Goal: Task Accomplishment & Management: Manage account settings

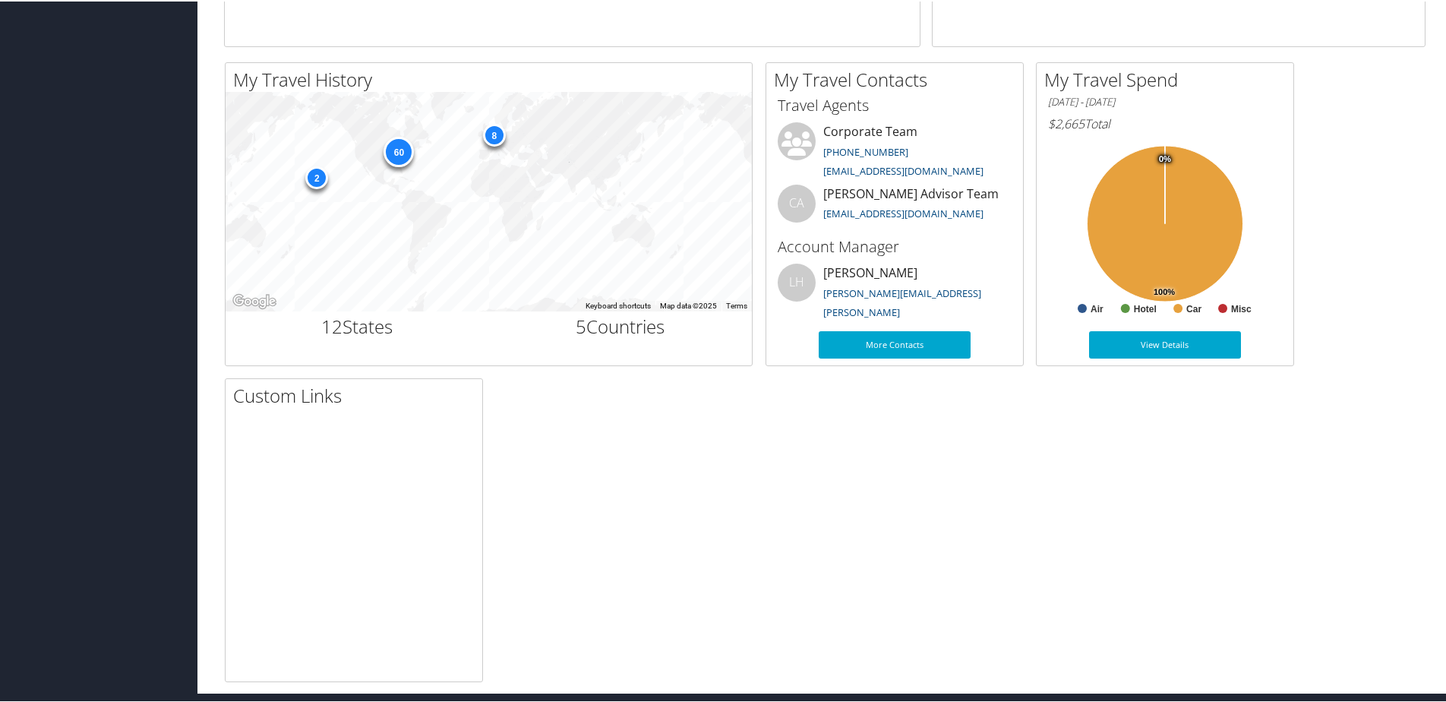
scroll to position [461, 0]
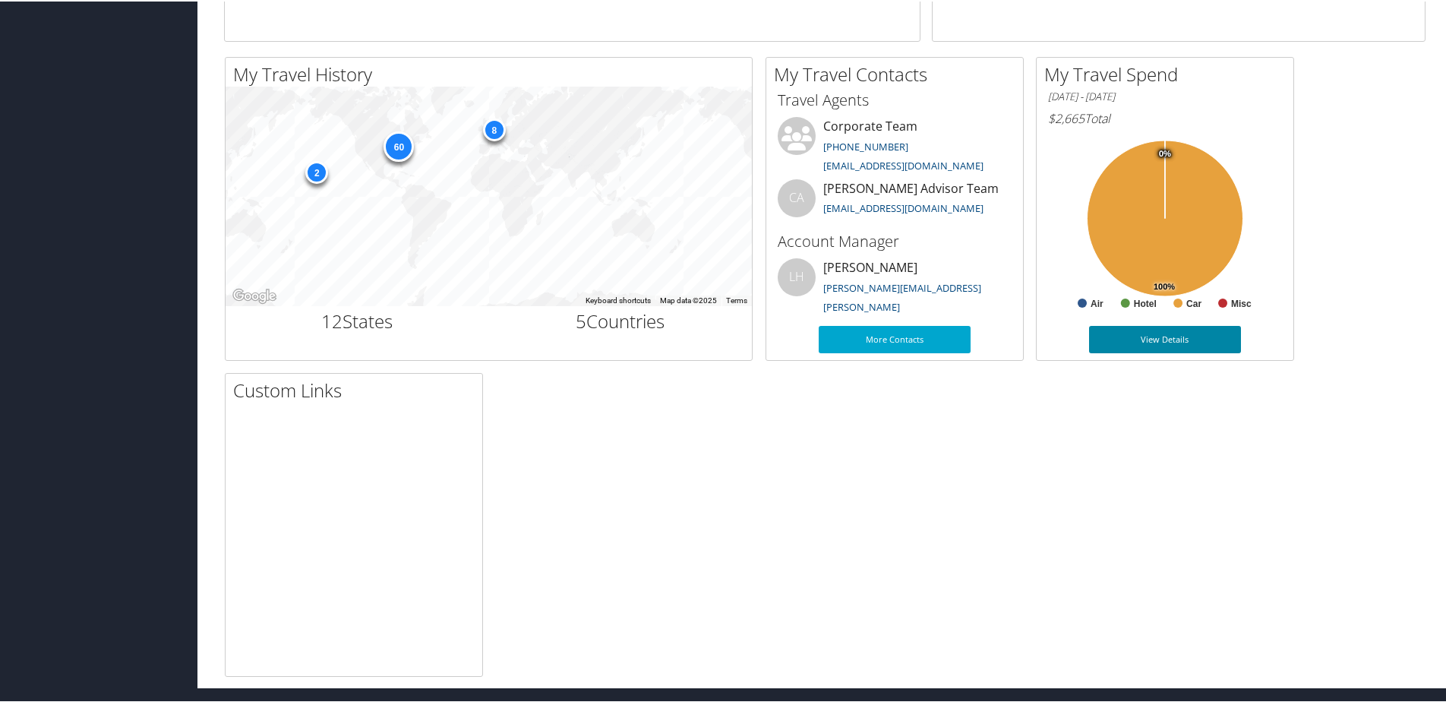
click at [1138, 330] on link "View Details" at bounding box center [1165, 337] width 152 height 27
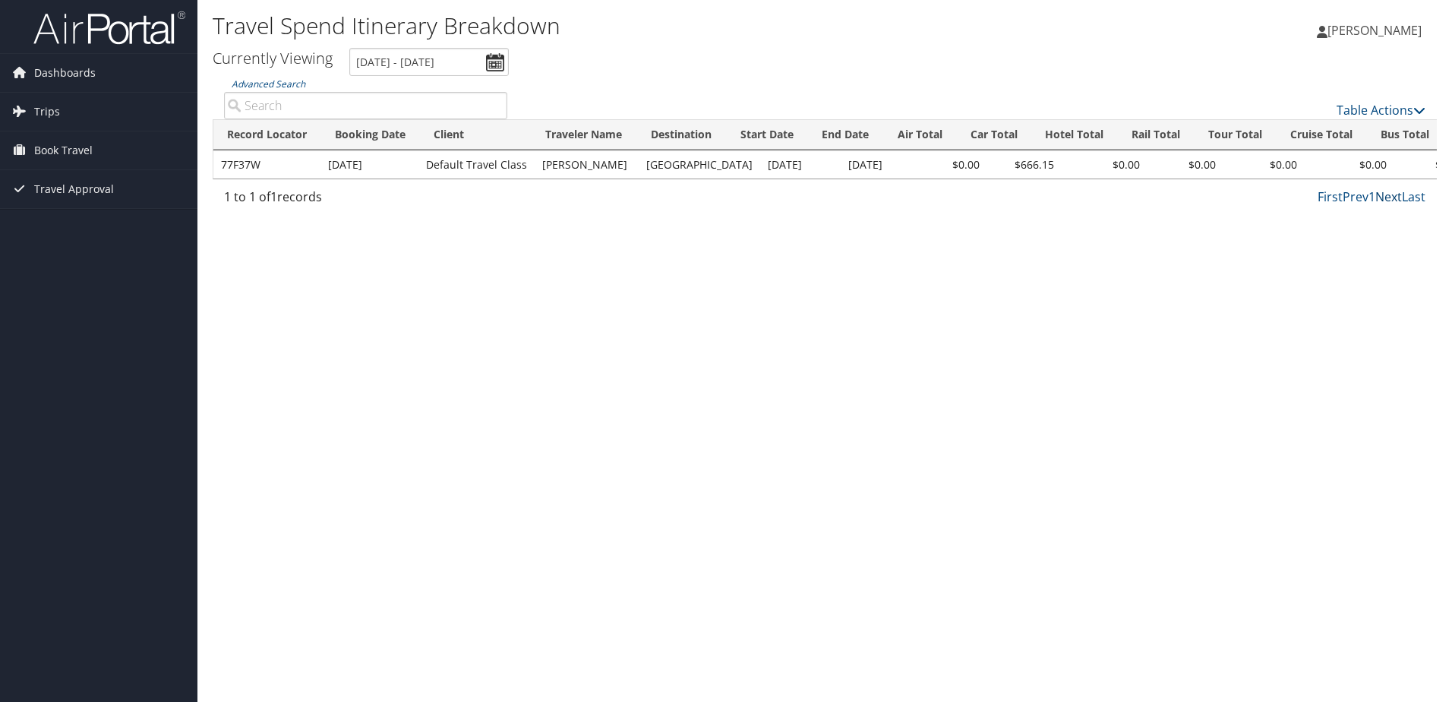
click at [1400, 200] on link "Next" at bounding box center [1388, 196] width 27 height 17
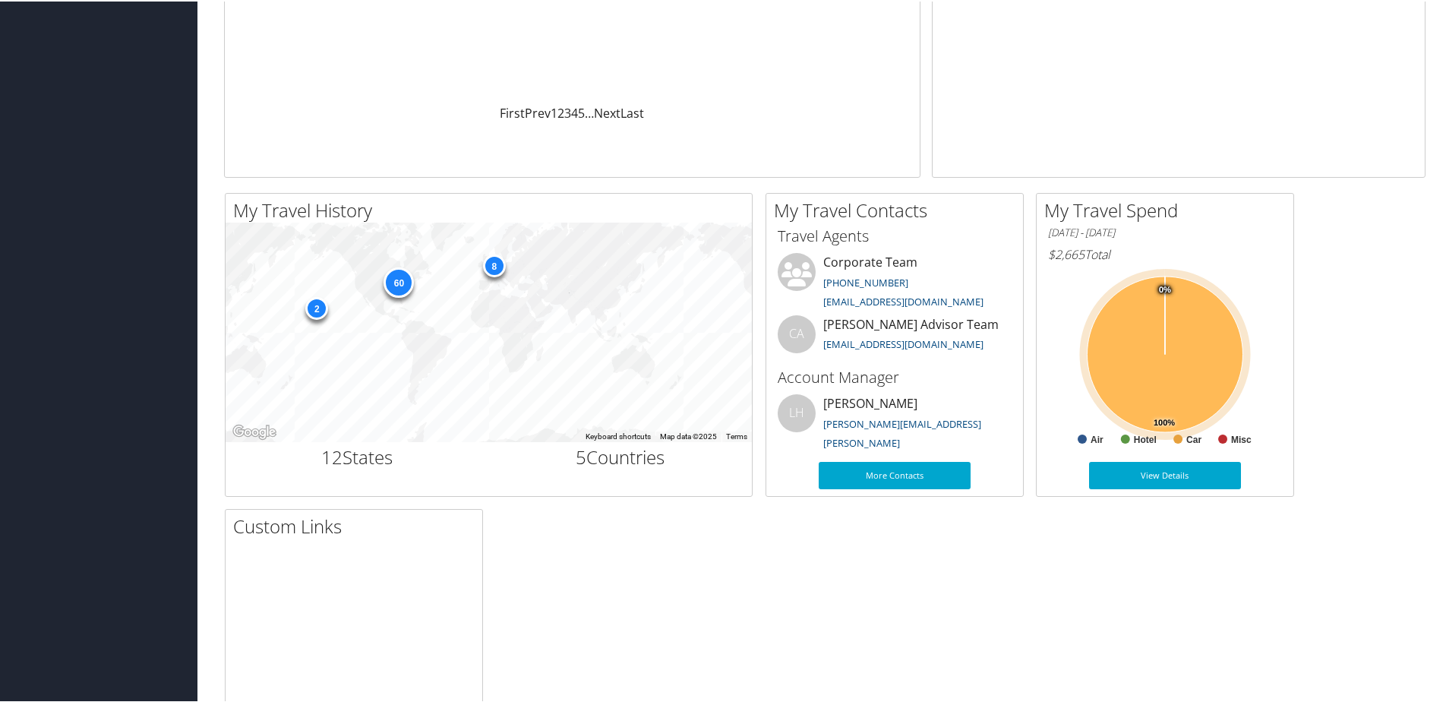
scroll to position [309, 0]
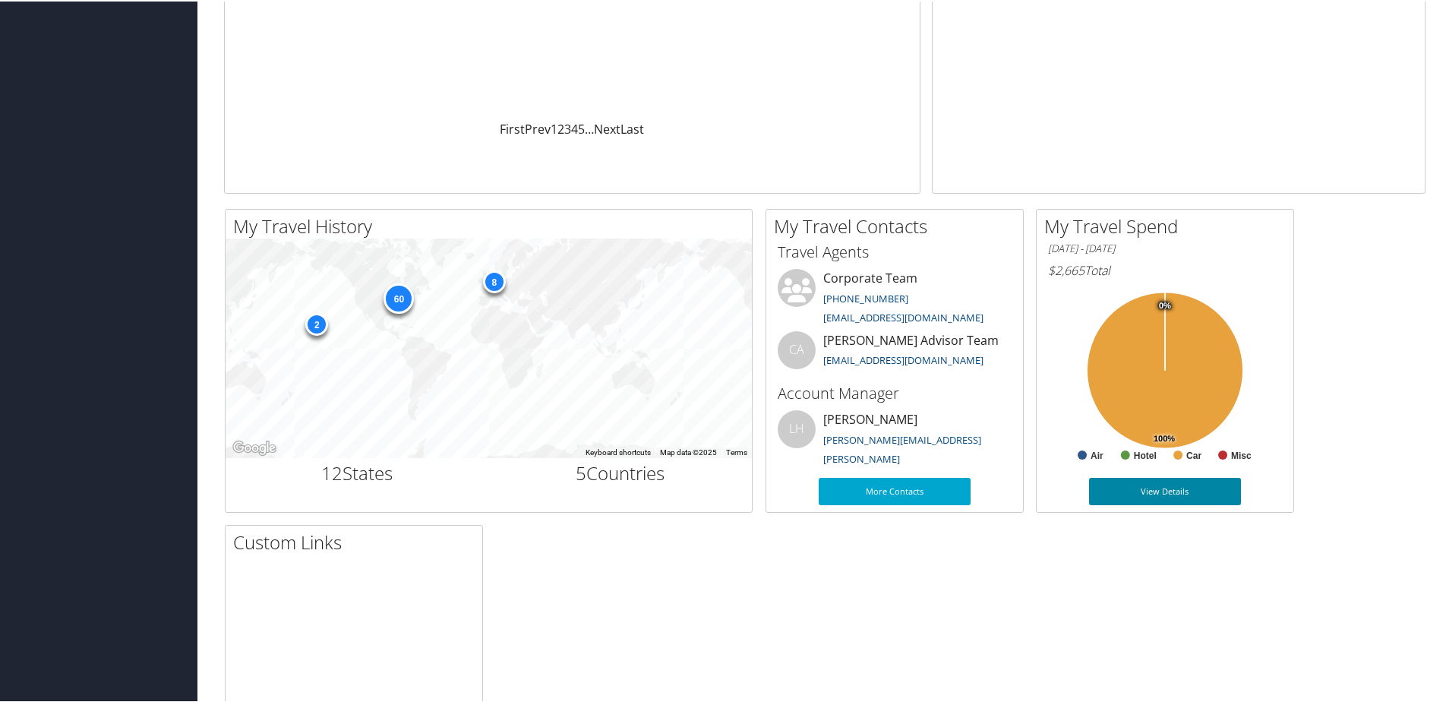
click at [1182, 494] on link "View Details" at bounding box center [1165, 489] width 152 height 27
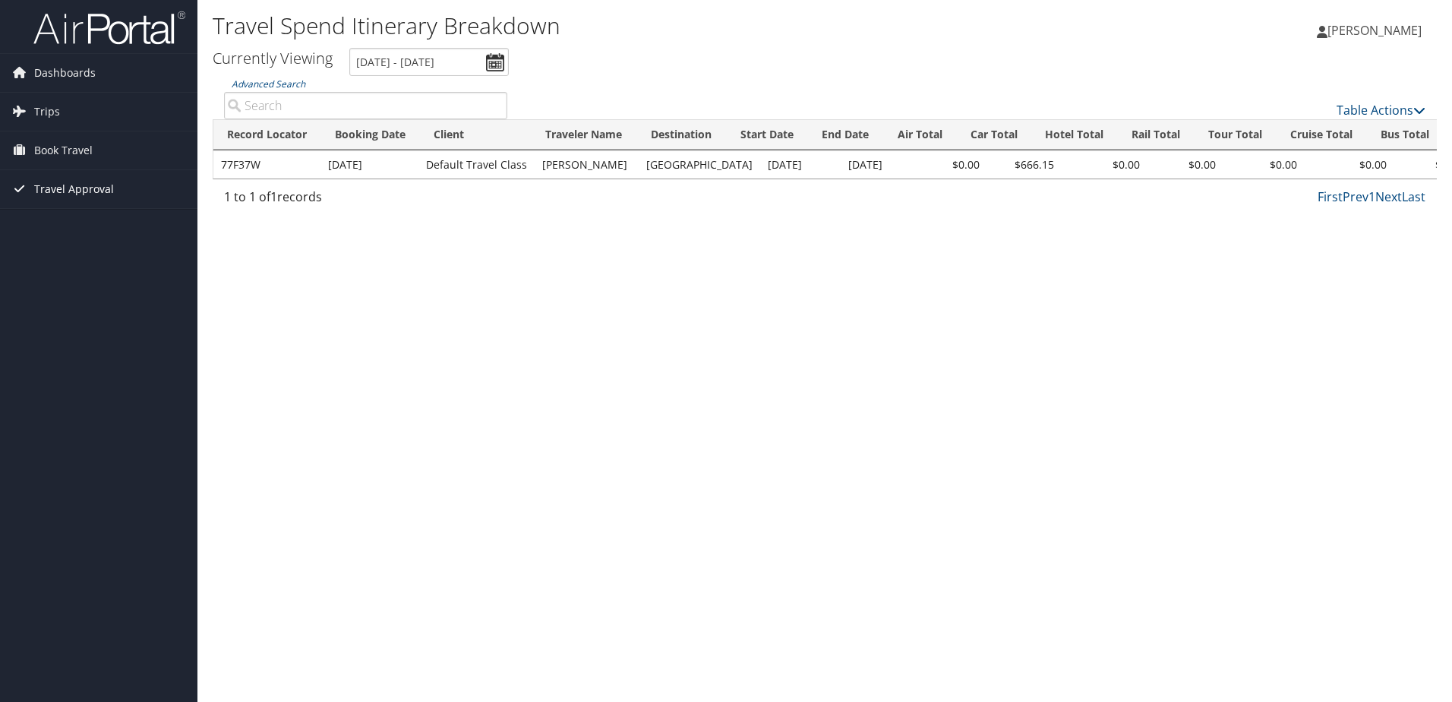
click at [69, 191] on span "Travel Approval" at bounding box center [74, 189] width 80 height 38
click at [74, 223] on link "Pending Trip Approvals" at bounding box center [98, 219] width 197 height 23
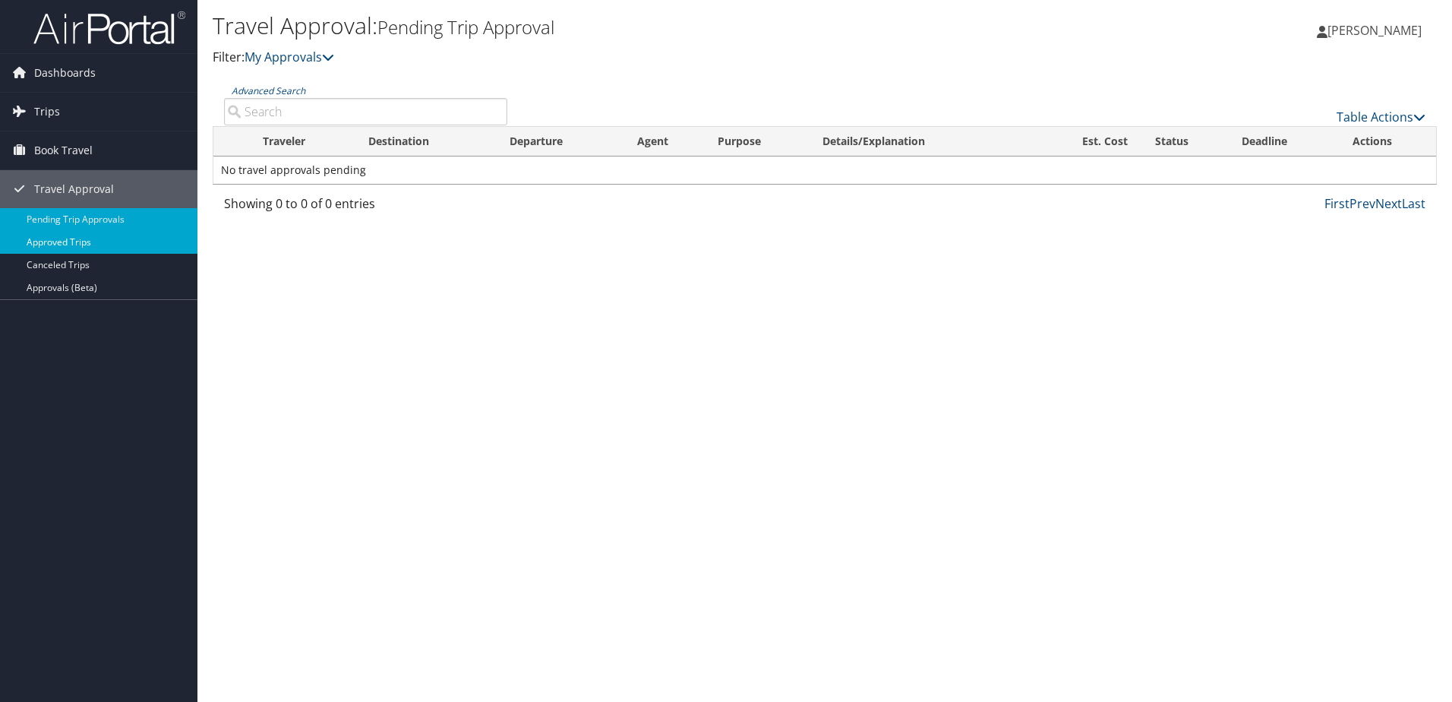
click at [80, 243] on link "Approved Trips" at bounding box center [98, 242] width 197 height 23
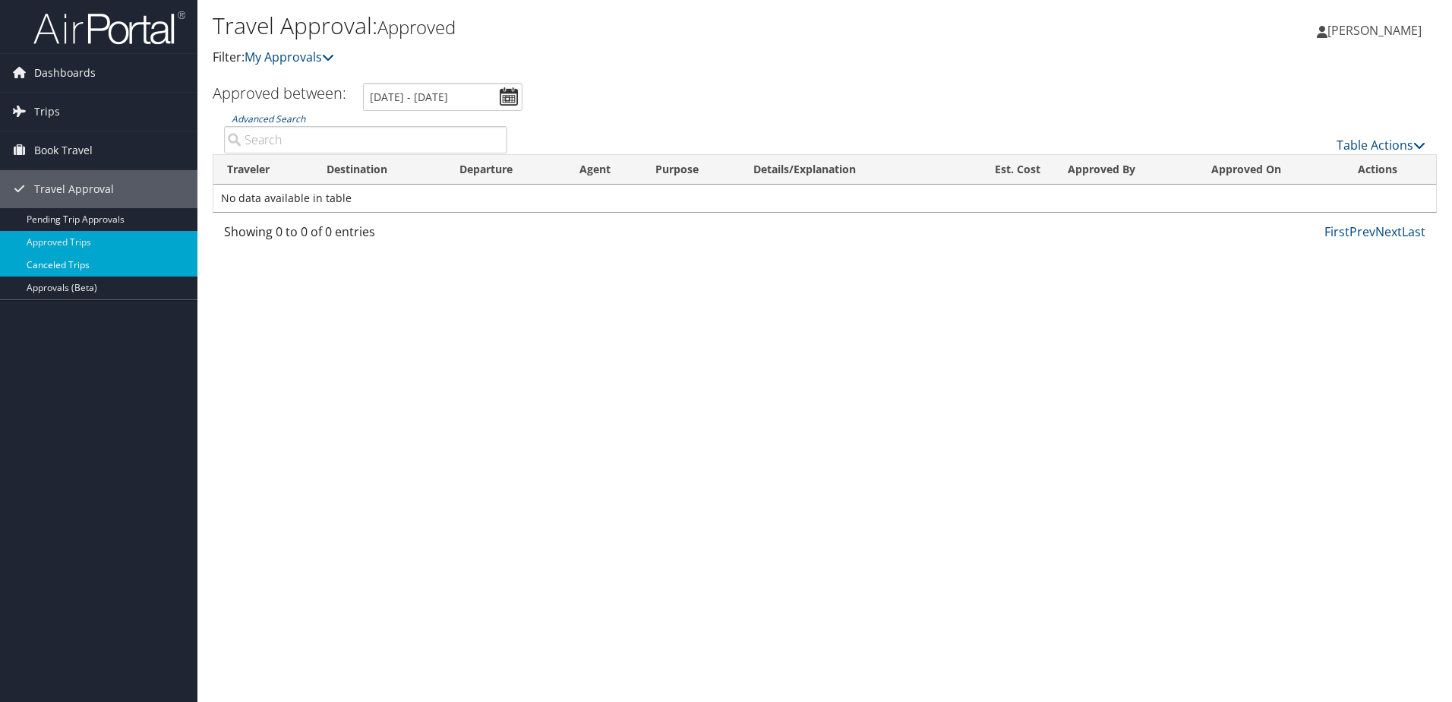
click at [85, 265] on link "Canceled Trips" at bounding box center [98, 265] width 197 height 23
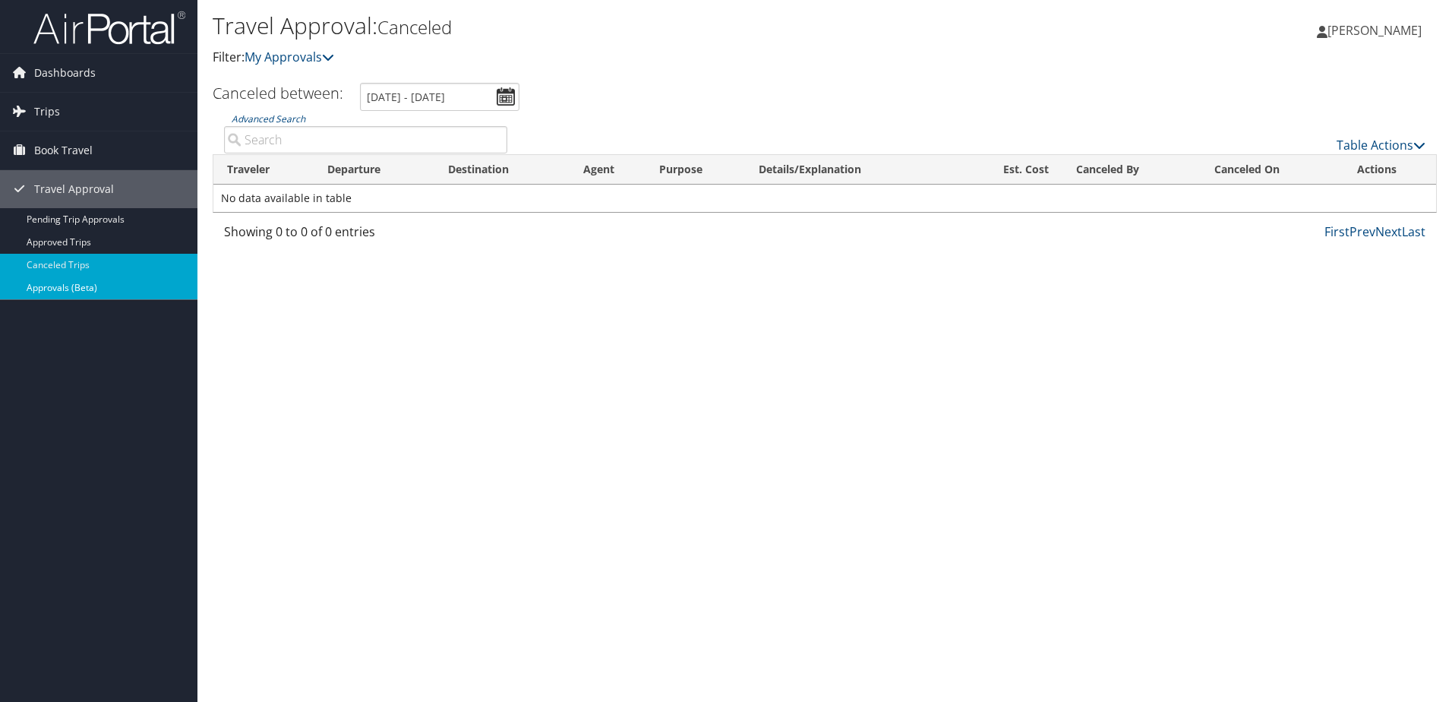
click at [75, 292] on link "Approvals (Beta)" at bounding box center [98, 287] width 197 height 23
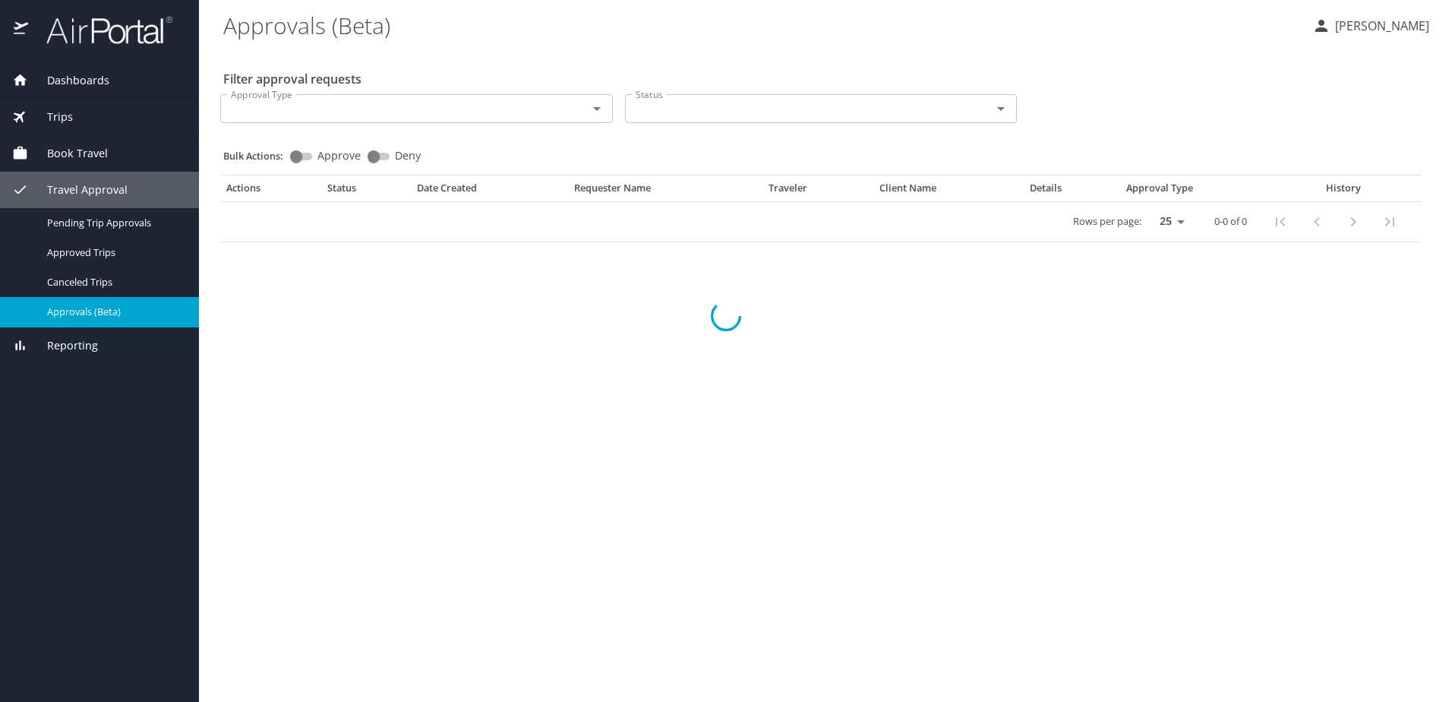
select select "US"
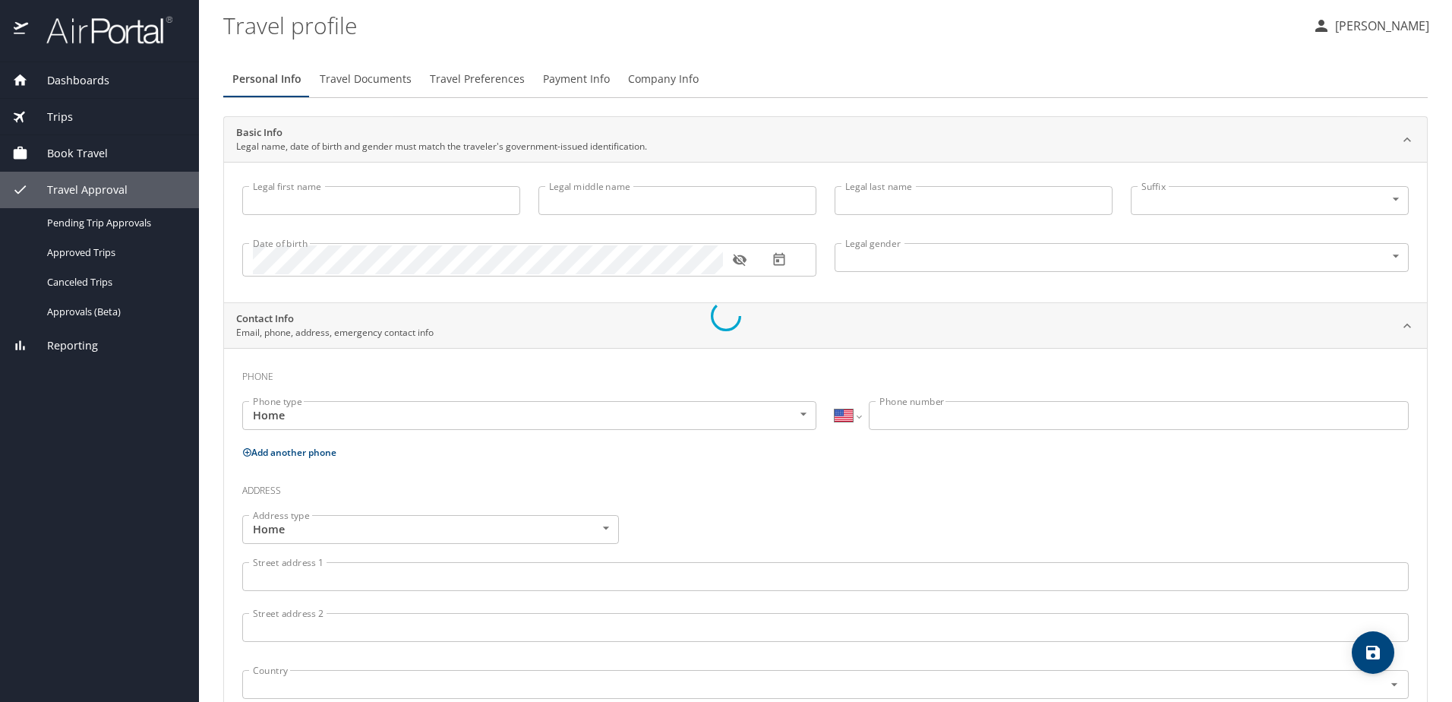
type input "Michael"
type input "Rowland"
type input "Woerner"
type input "Male"
type input "Alison"
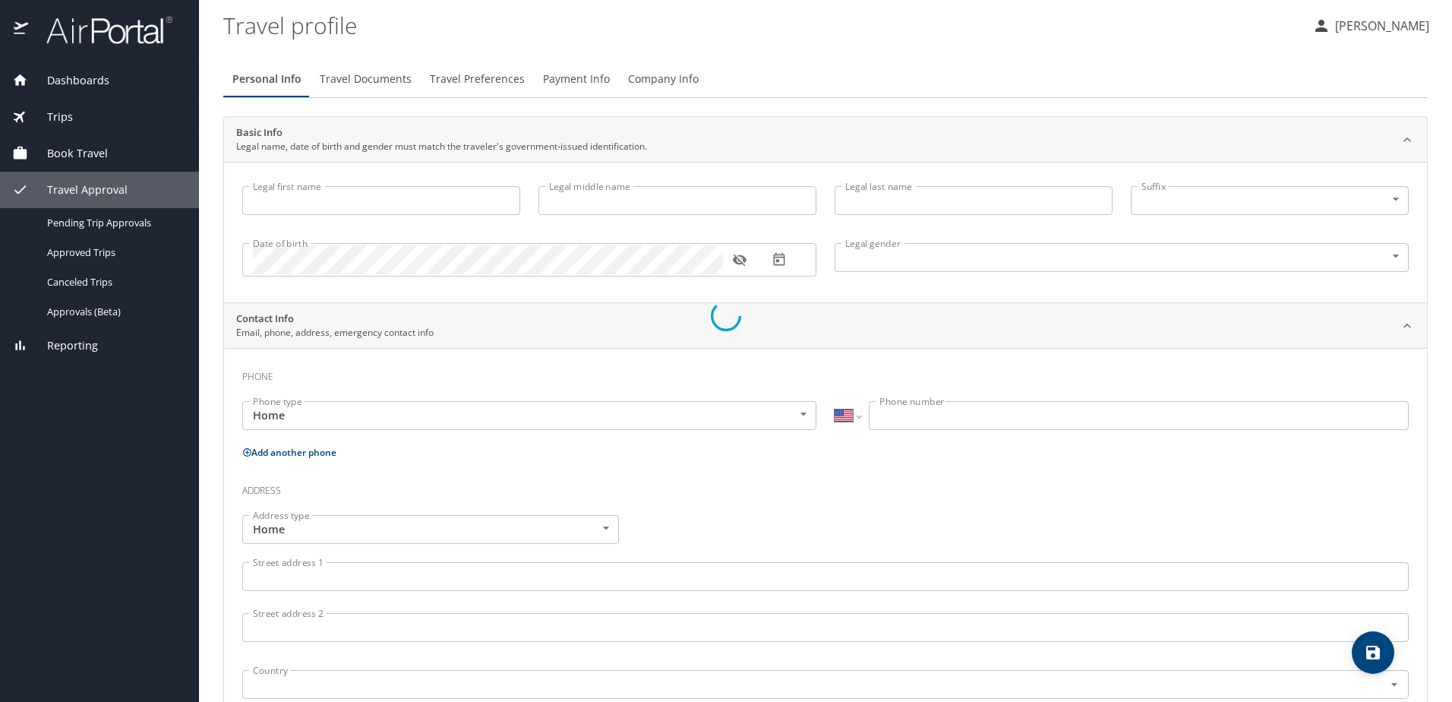
type input "Woerner"
select select "SC"
type input "2 109 684"
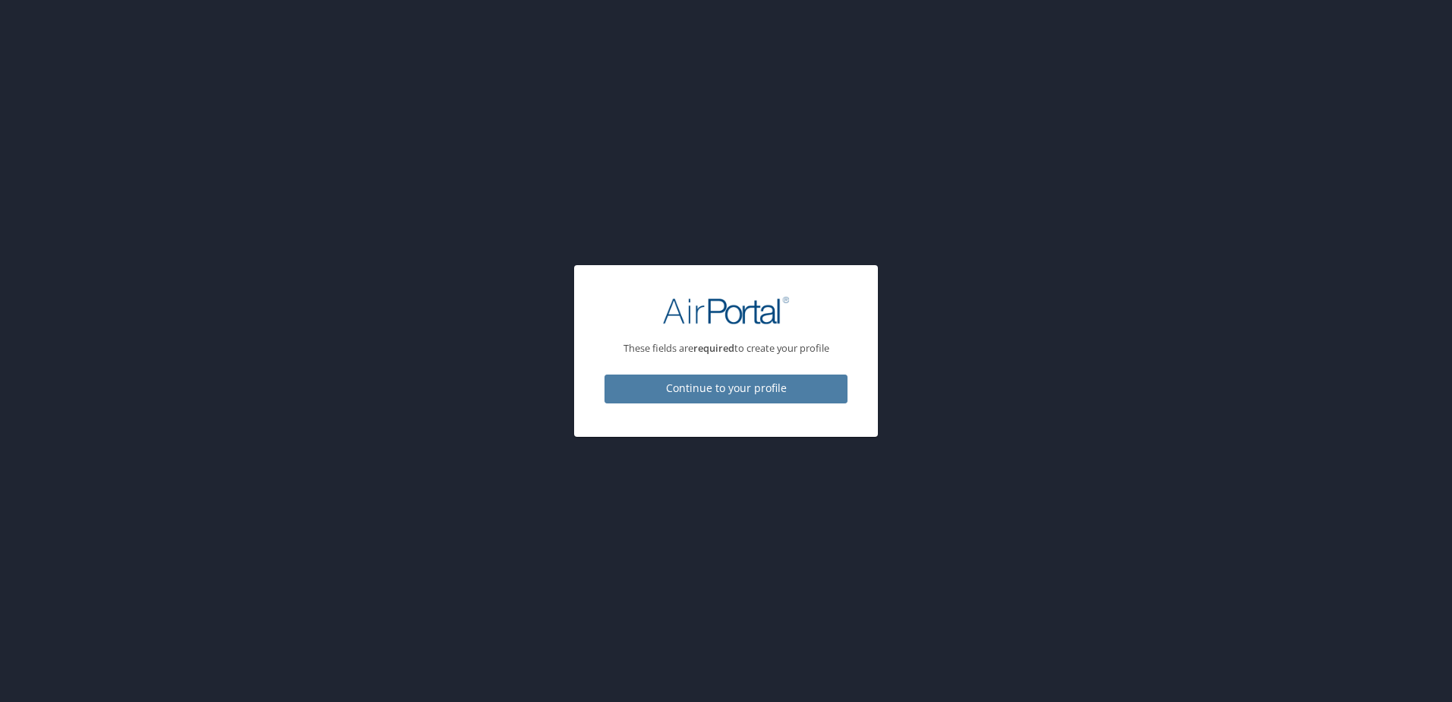
click at [741, 387] on span "Continue to your profile" at bounding box center [726, 388] width 219 height 19
select select "US"
select select "SC"
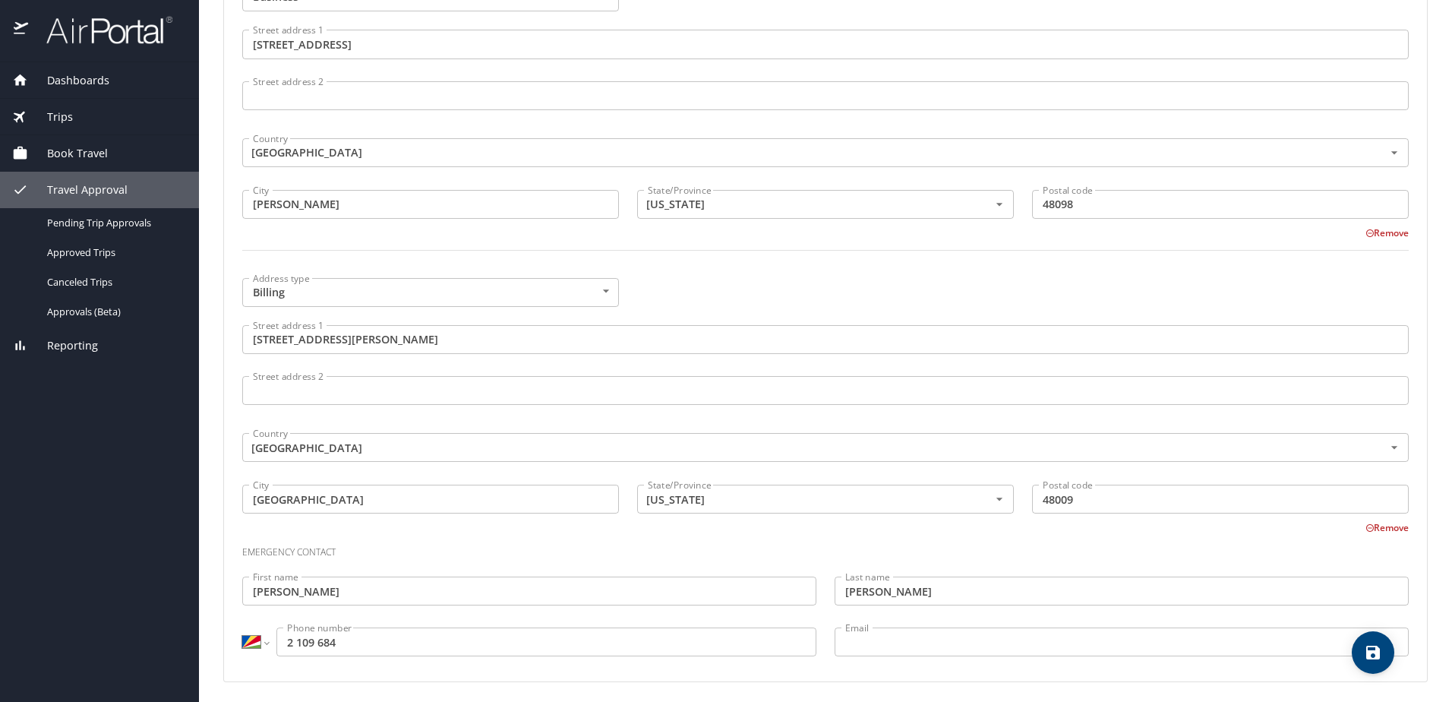
scroll to position [933, 0]
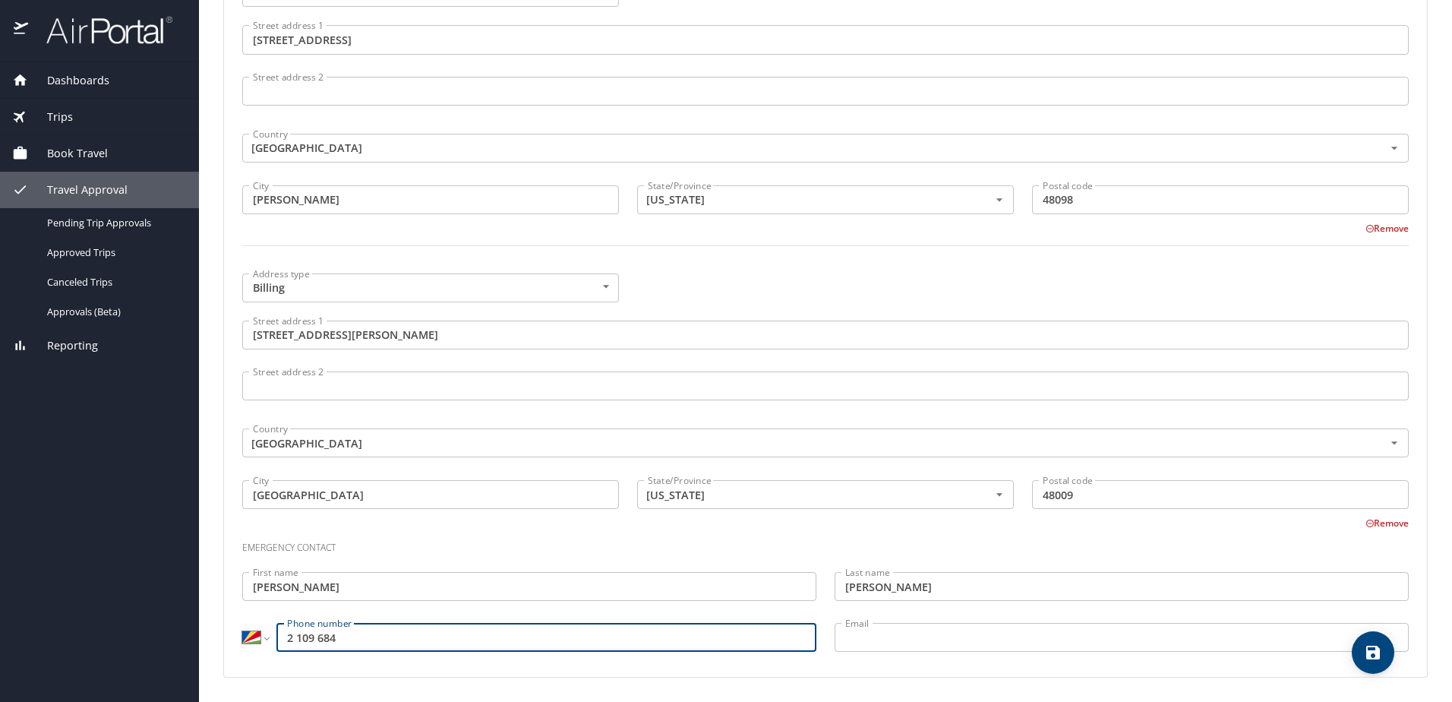
drag, startPoint x: 451, startPoint y: 644, endPoint x: 240, endPoint y: 607, distance: 214.2
click at [240, 607] on div "Emergency contact First name Alison First name Last name Woerner Last name Inte…" at bounding box center [825, 593] width 1185 height 143
click at [388, 647] on input "248 2 109 684" at bounding box center [546, 637] width 540 height 29
click at [347, 632] on input "248 2 109 684" at bounding box center [546, 637] width 540 height 29
click at [289, 634] on input "248 2 109 684" at bounding box center [546, 637] width 540 height 29
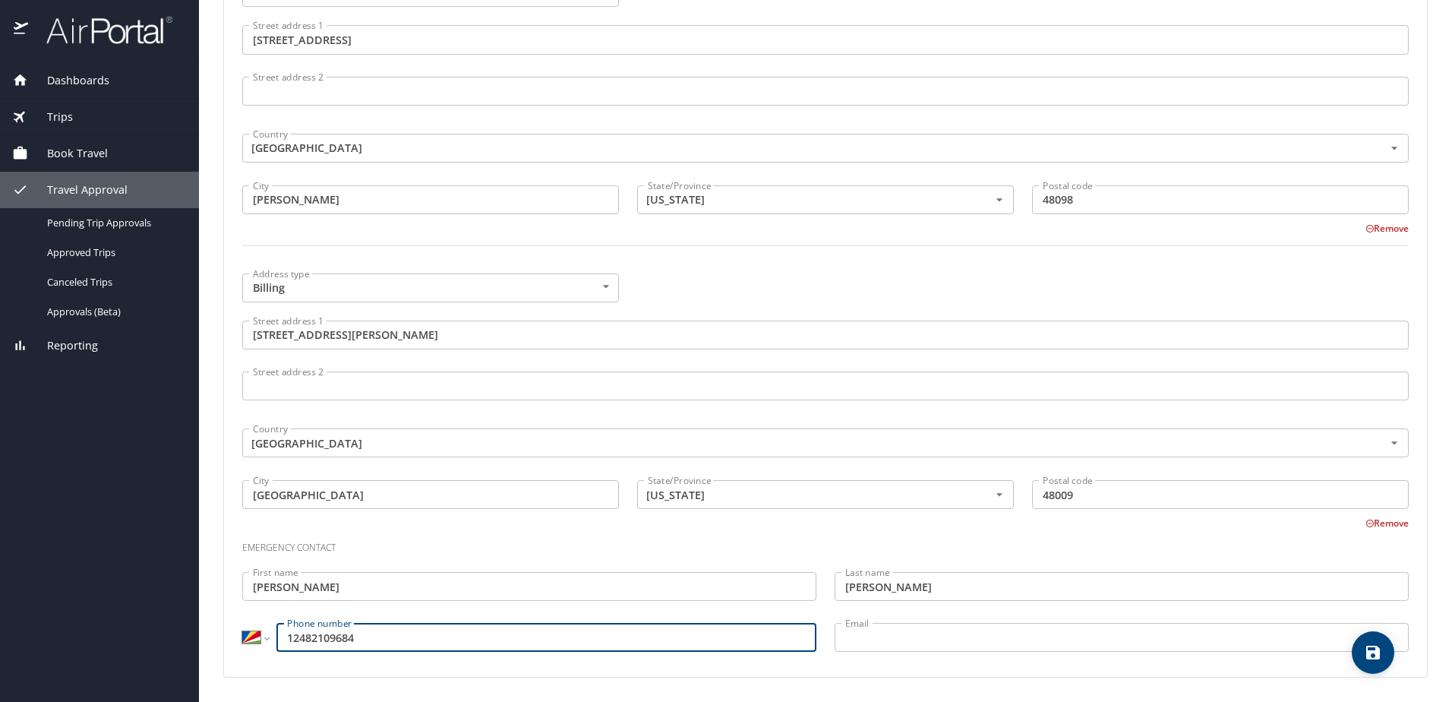
click at [517, 648] on input "12482109684" at bounding box center [546, 637] width 540 height 29
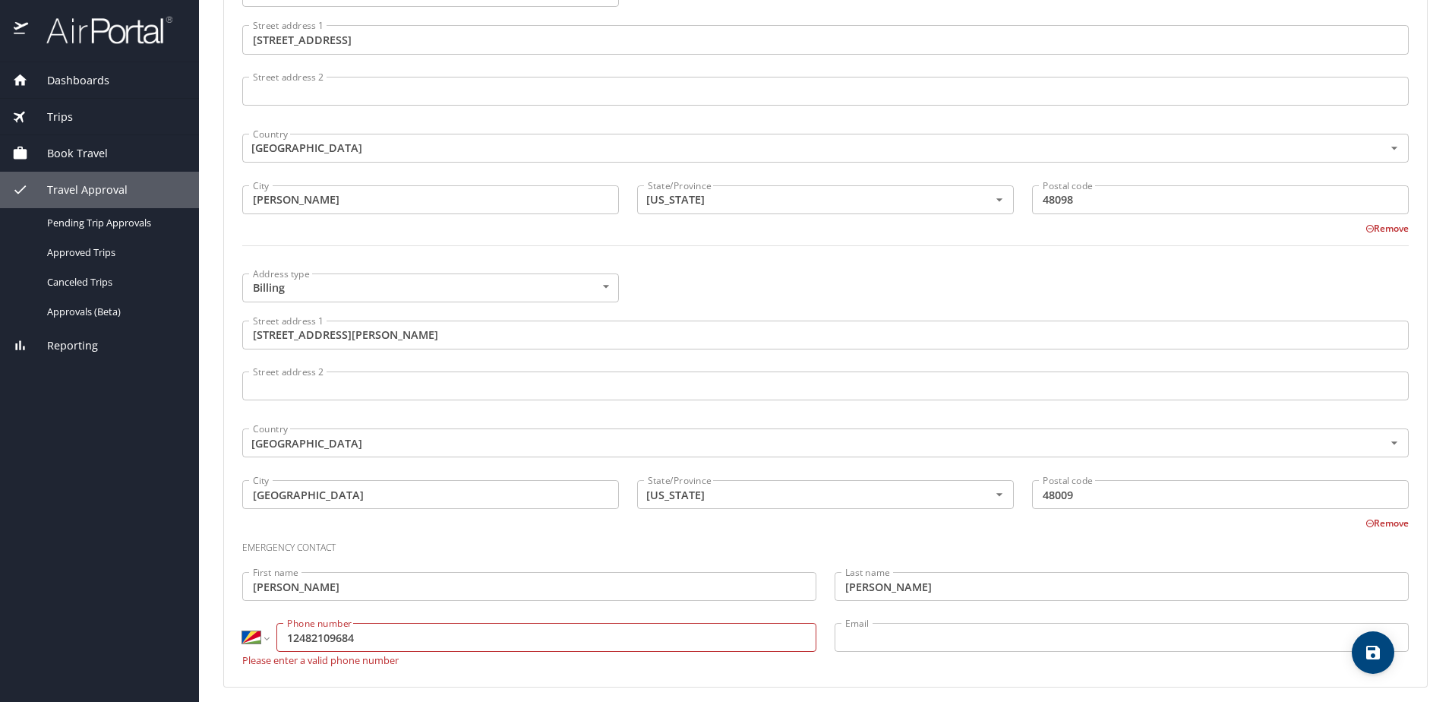
click at [541, 604] on p at bounding box center [529, 603] width 574 height 4
click at [292, 638] on input "12482109684" at bounding box center [546, 637] width 540 height 29
type input "248 2 109 684"
click at [901, 642] on input "Email" at bounding box center [1122, 637] width 574 height 29
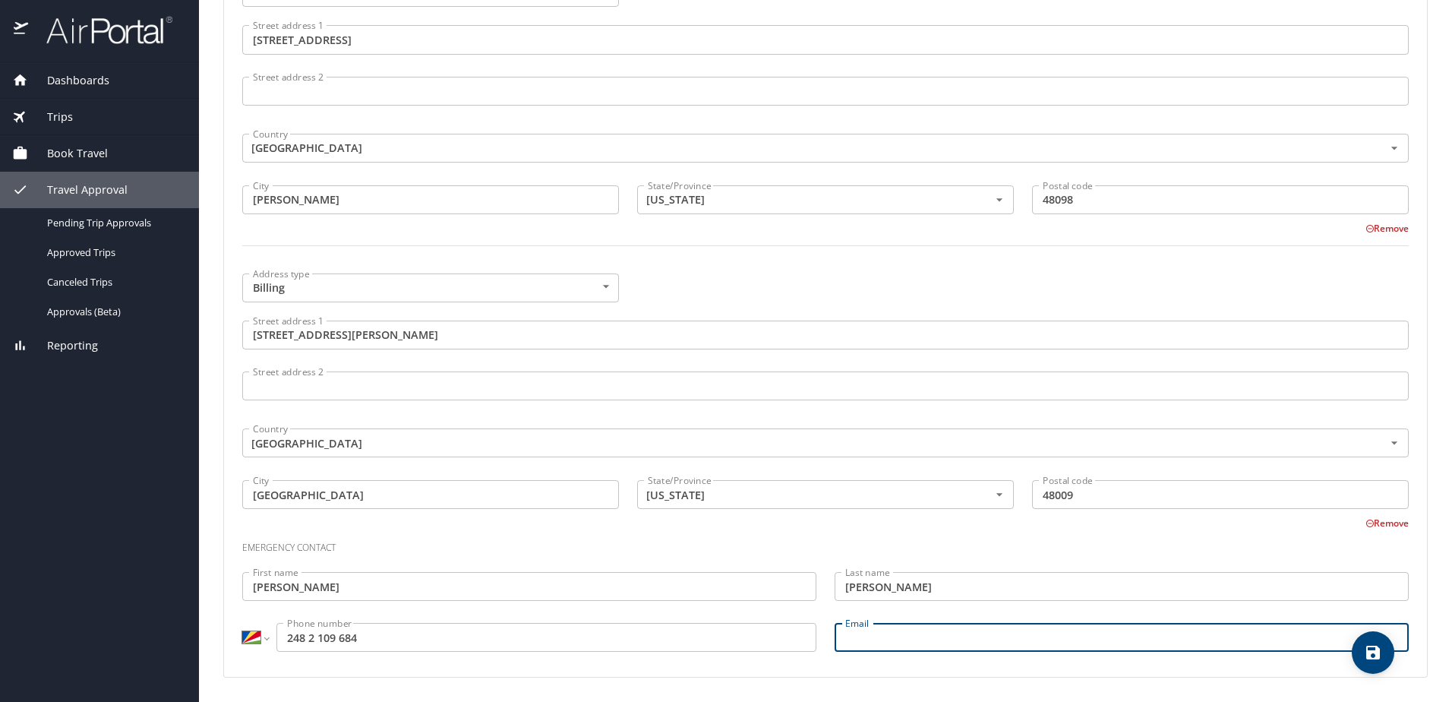
click at [490, 631] on input "248 2 109 684" at bounding box center [546, 637] width 540 height 29
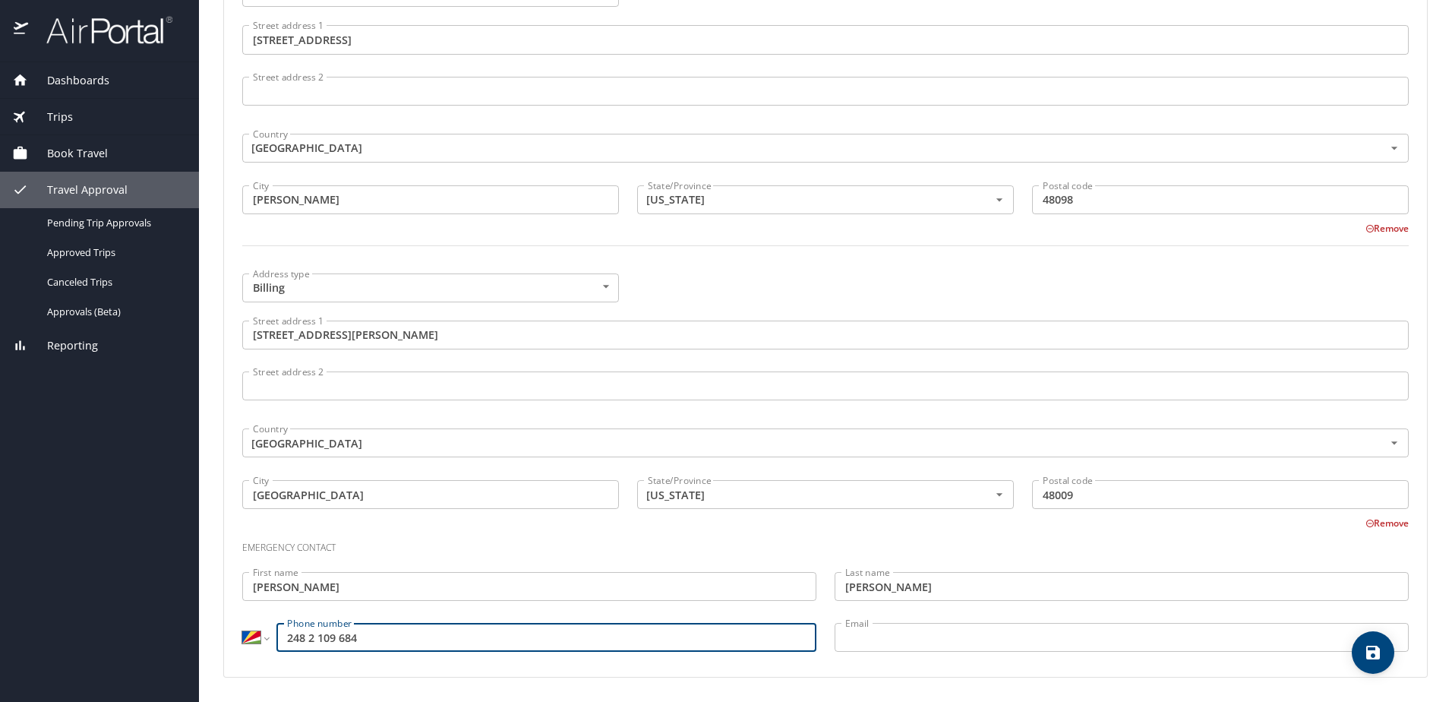
click at [270, 642] on div "International Afghanistan Åland Islands Albania Algeria American Samoa Andorra …" at bounding box center [529, 637] width 574 height 29
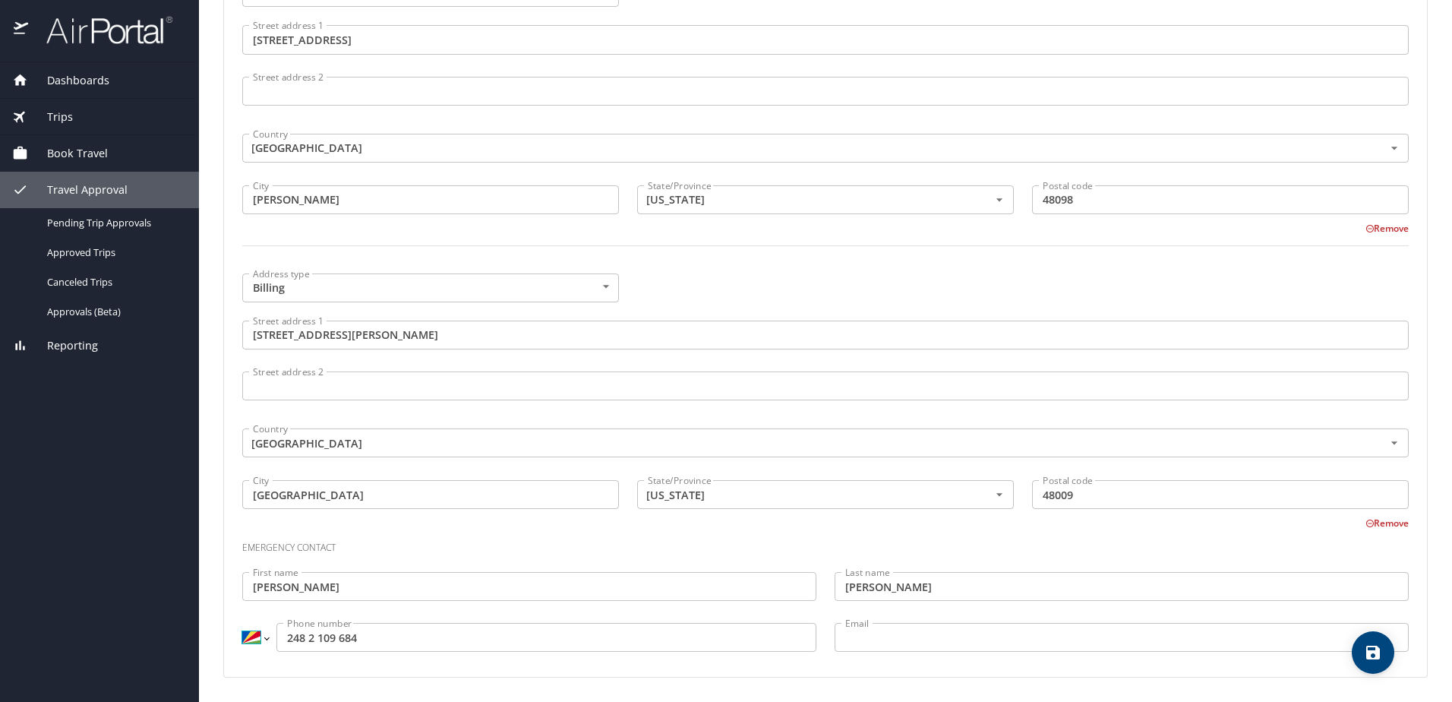
click at [266, 640] on select "International Afghanistan Åland Islands Albania Algeria American Samoa Andorra …" at bounding box center [255, 637] width 26 height 29
select select "US"
click at [242, 623] on select "International Afghanistan Åland Islands Albania Algeria American Samoa Andorra …" at bounding box center [255, 637] width 26 height 29
type input "(248) 210-9684"
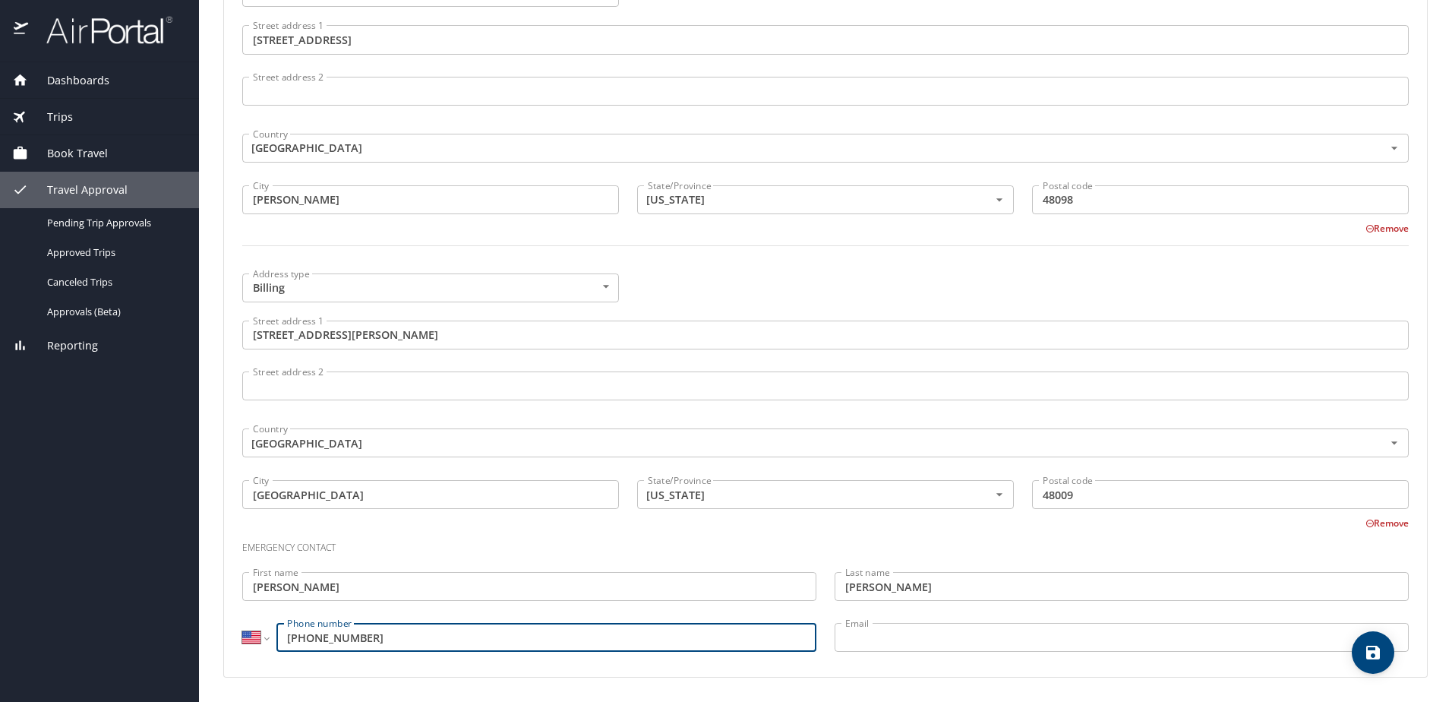
click at [1375, 651] on icon "save" at bounding box center [1373, 652] width 14 height 14
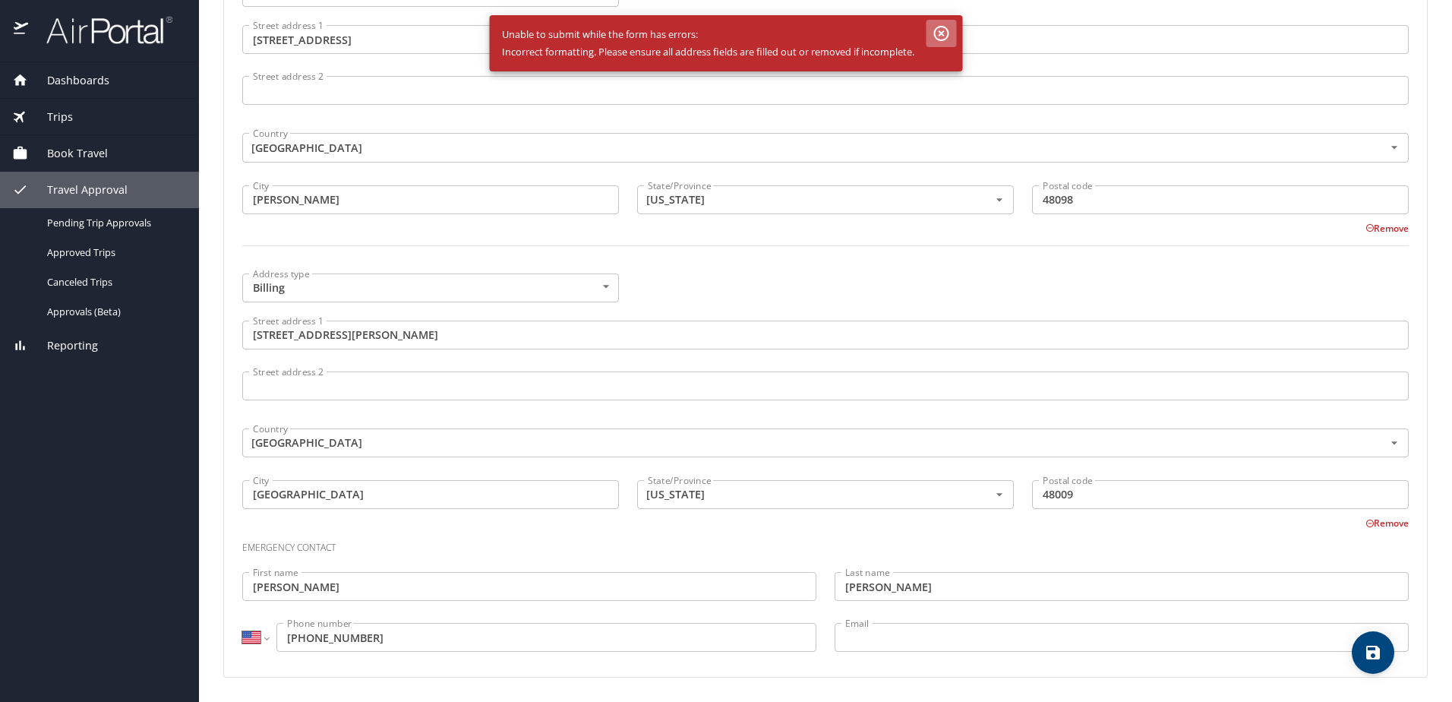
click at [945, 27] on icon "button" at bounding box center [941, 33] width 15 height 15
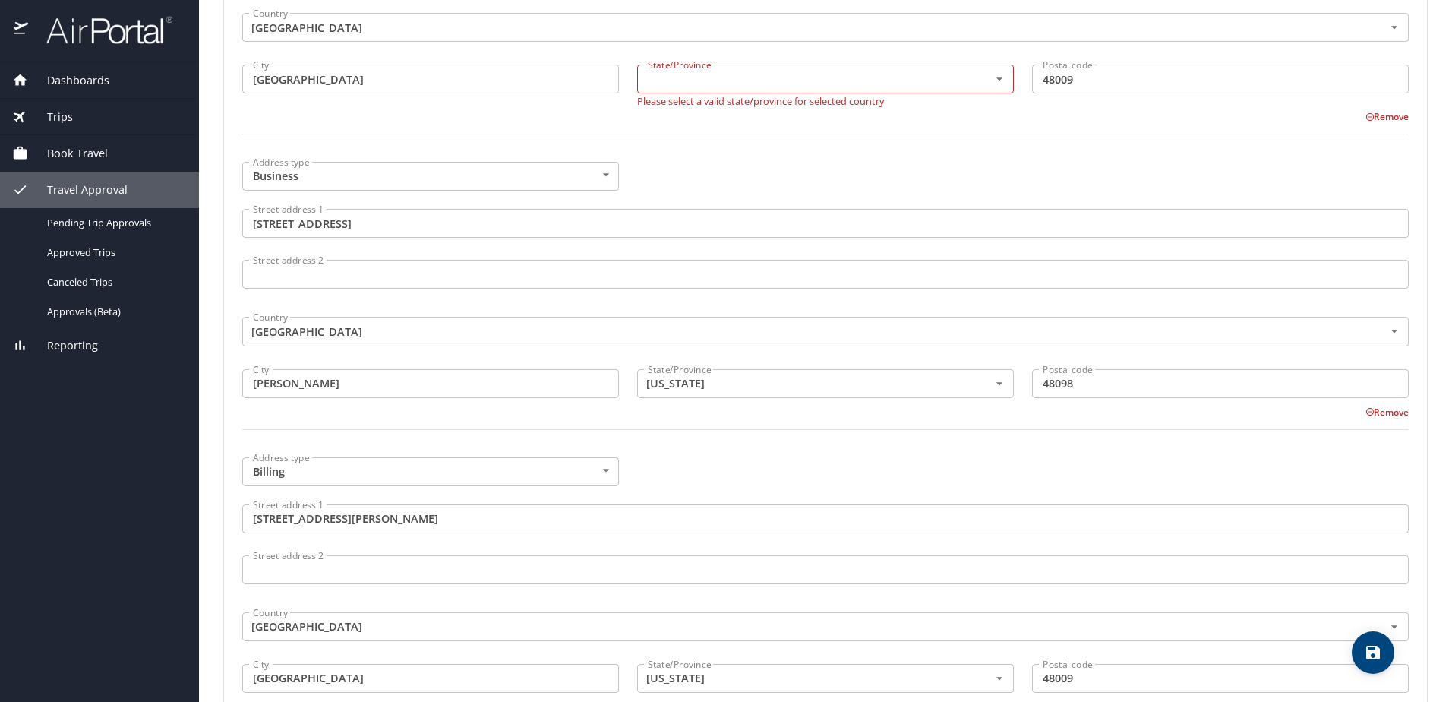
scroll to position [349, 0]
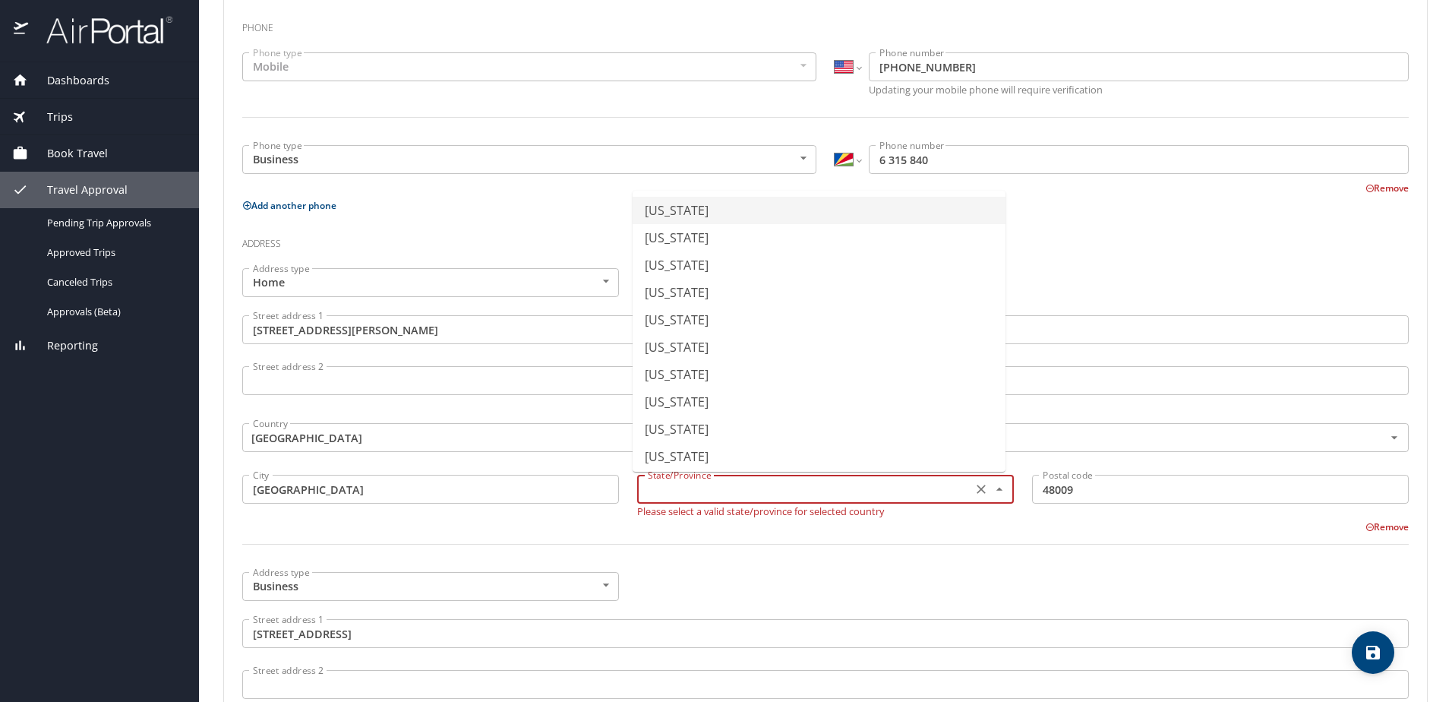
click at [723, 481] on input "text" at bounding box center [803, 489] width 323 height 20
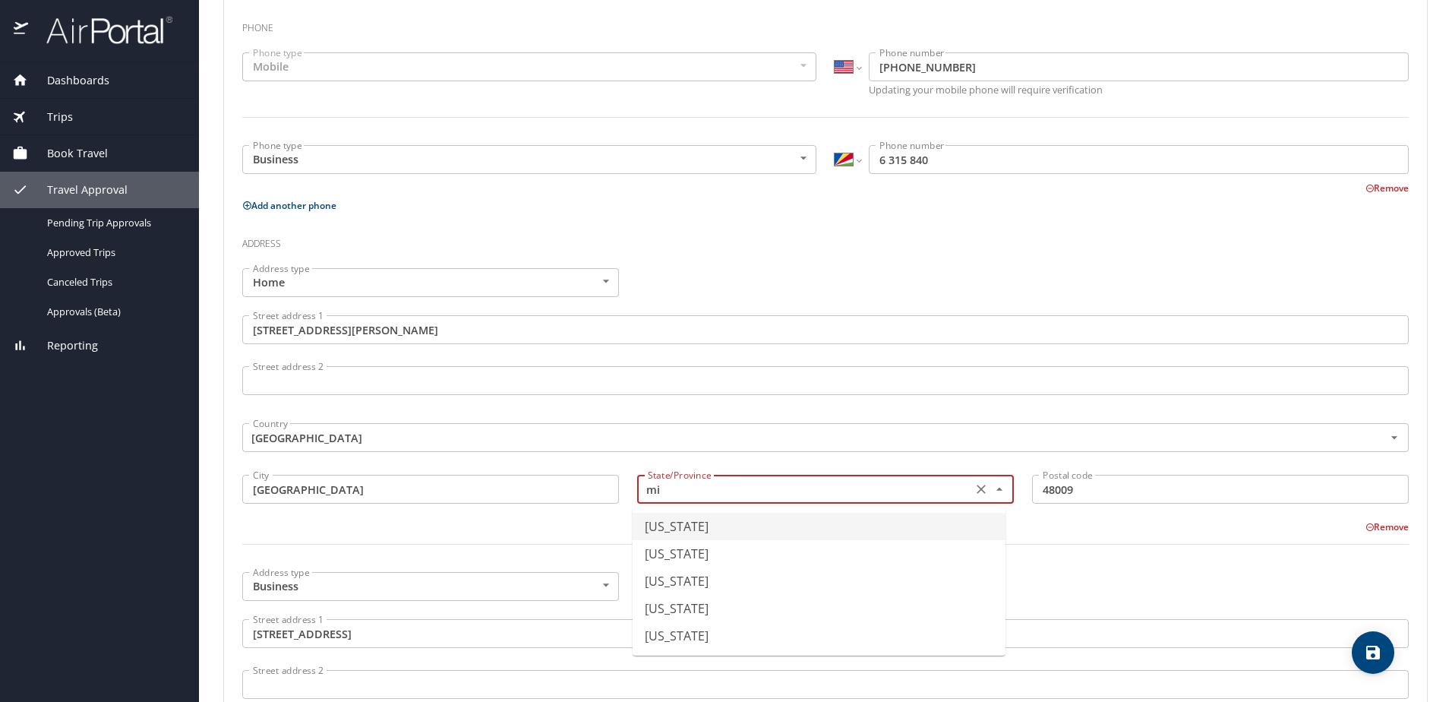
click at [675, 532] on li "Michigan" at bounding box center [819, 526] width 373 height 27
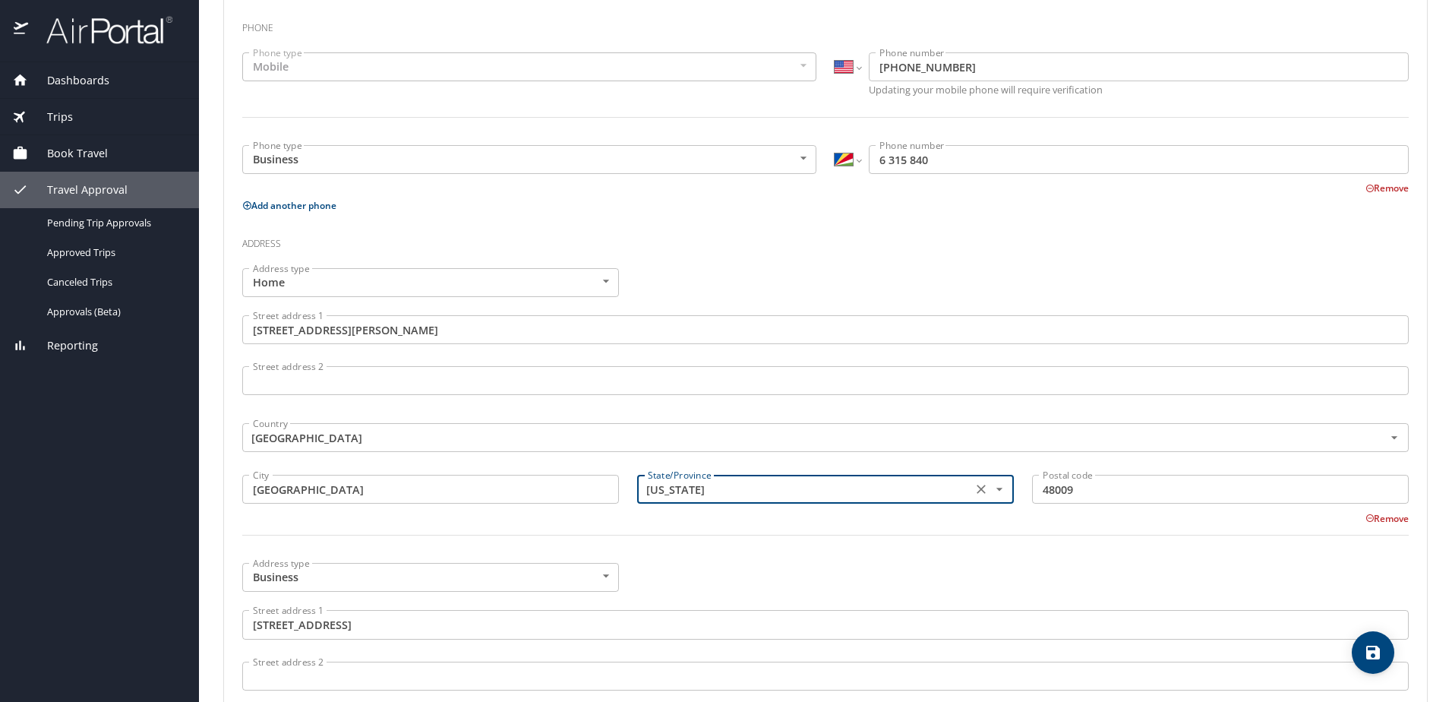
type input "Michigan"
click at [1371, 634] on button "save" at bounding box center [1373, 652] width 43 height 43
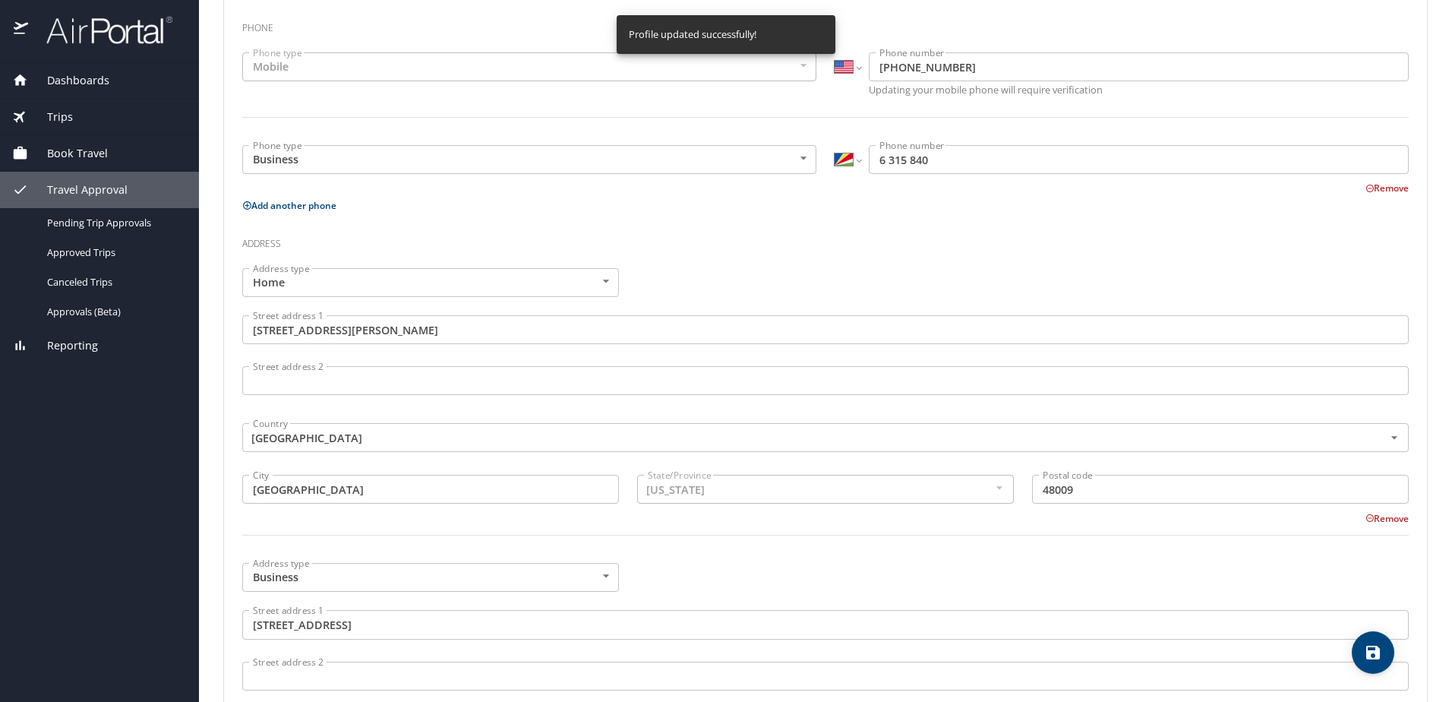
select select "US"
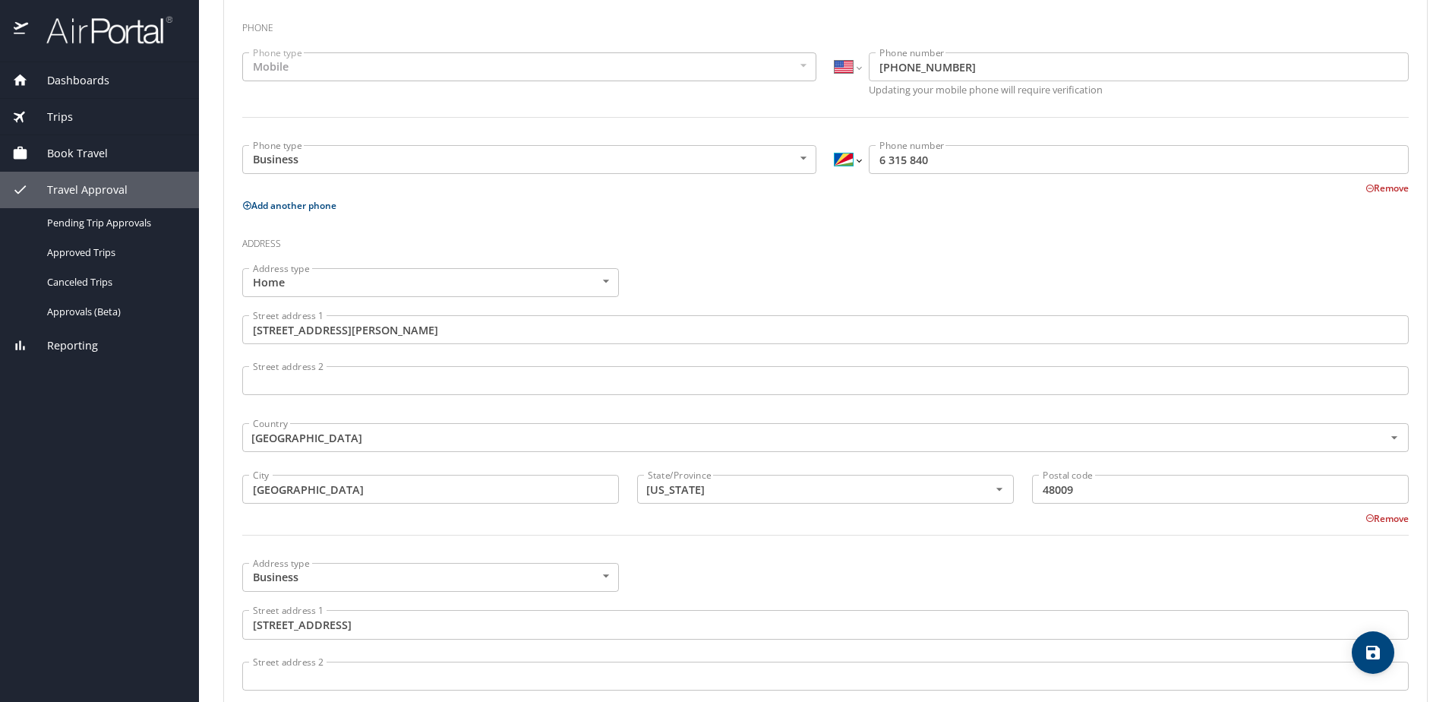
click at [848, 162] on select "International Afghanistan Åland Islands Albania Algeria American Samoa Andorra …" at bounding box center [848, 159] width 26 height 29
select select "US"
click at [835, 145] on select "International Afghanistan Åland Islands Albania Algeria American Samoa Andorra …" at bounding box center [848, 159] width 26 height 29
type input "(631) 584-0"
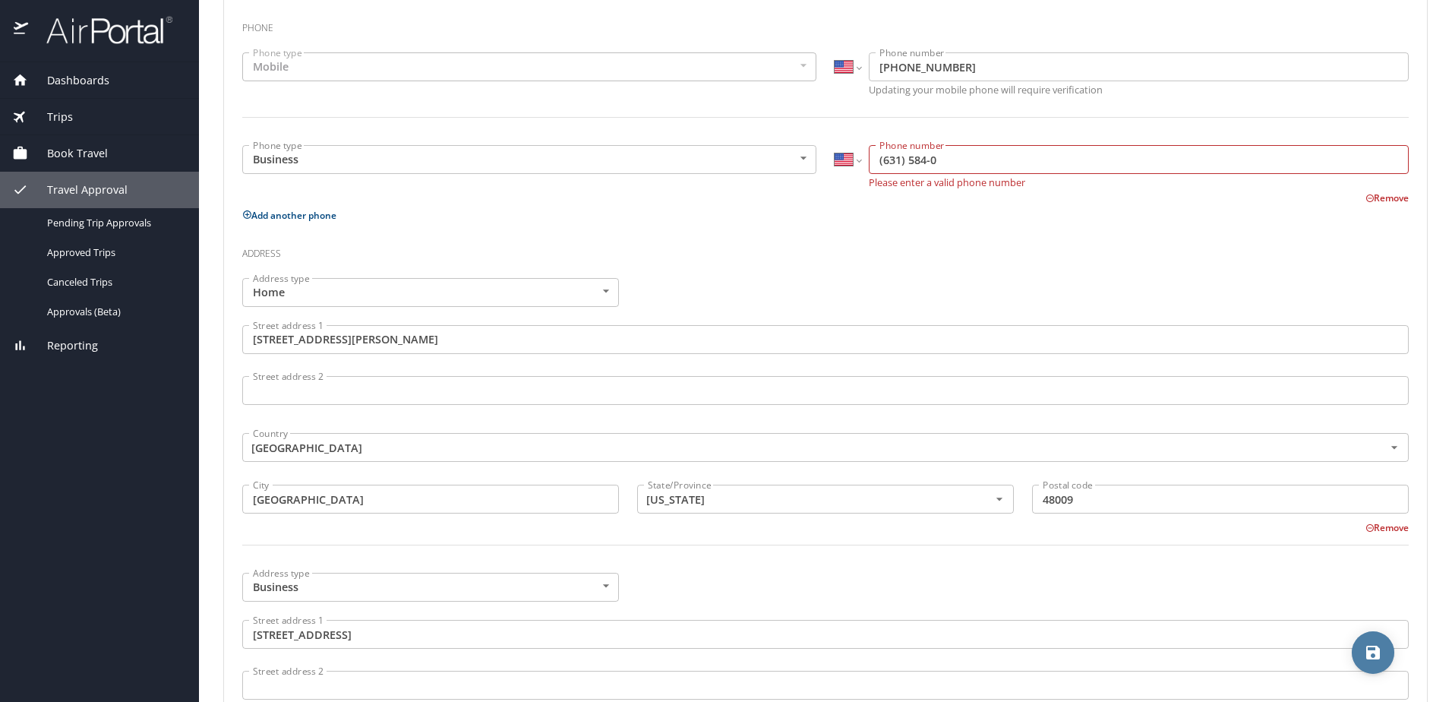
click at [1371, 648] on icon "save" at bounding box center [1373, 652] width 18 height 18
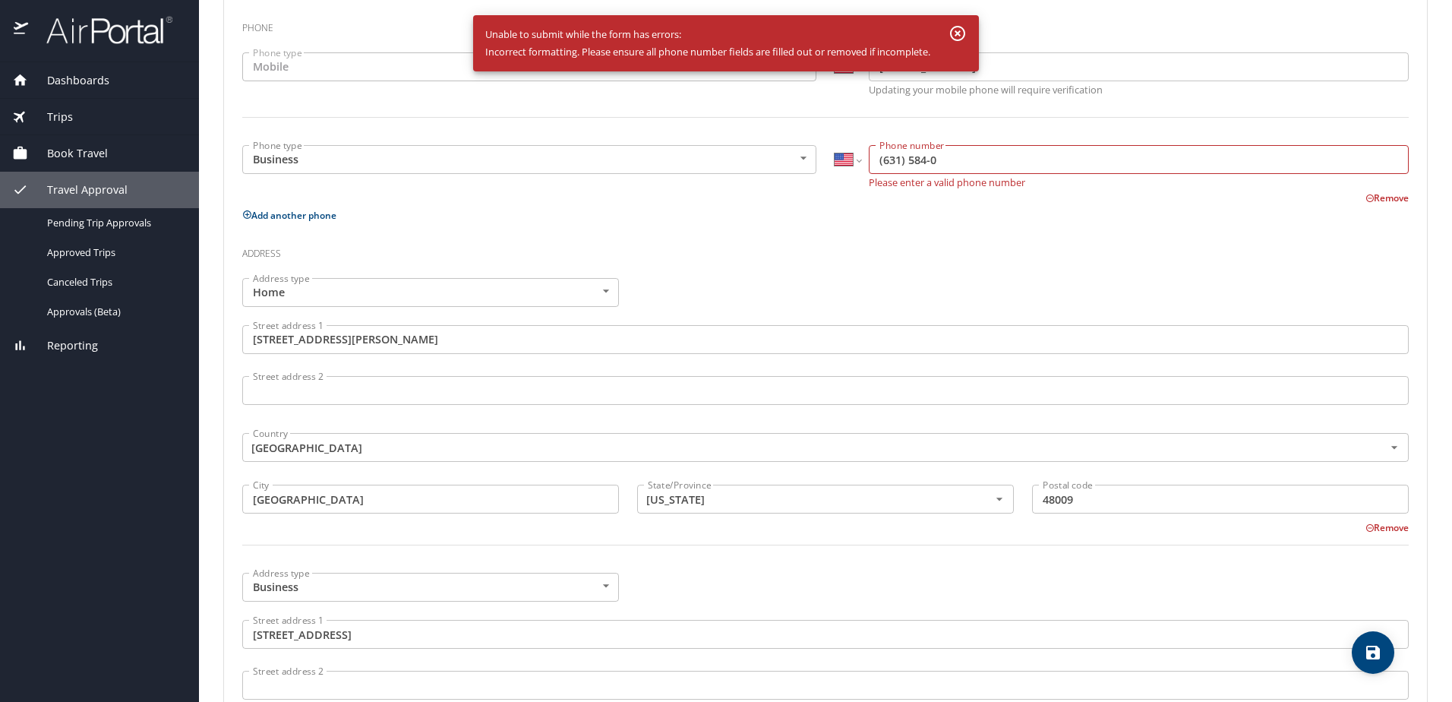
click at [961, 39] on icon "button" at bounding box center [957, 33] width 18 height 18
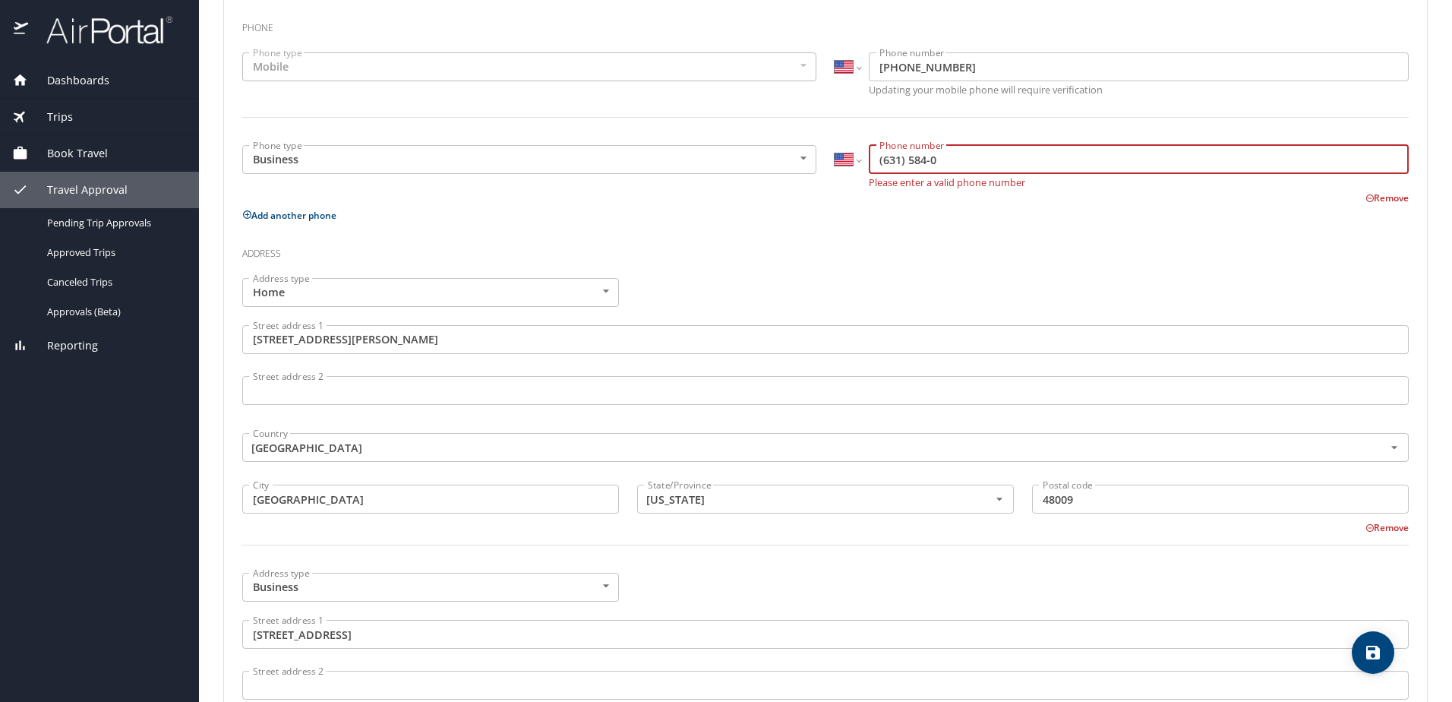
drag, startPoint x: 967, startPoint y: 165, endPoint x: 839, endPoint y: 145, distance: 129.1
click at [839, 145] on div "International Afghanistan Åland Islands Albania Algeria American Samoa Andorra …" at bounding box center [1122, 159] width 574 height 29
click at [1376, 658] on icon "save" at bounding box center [1373, 652] width 14 height 14
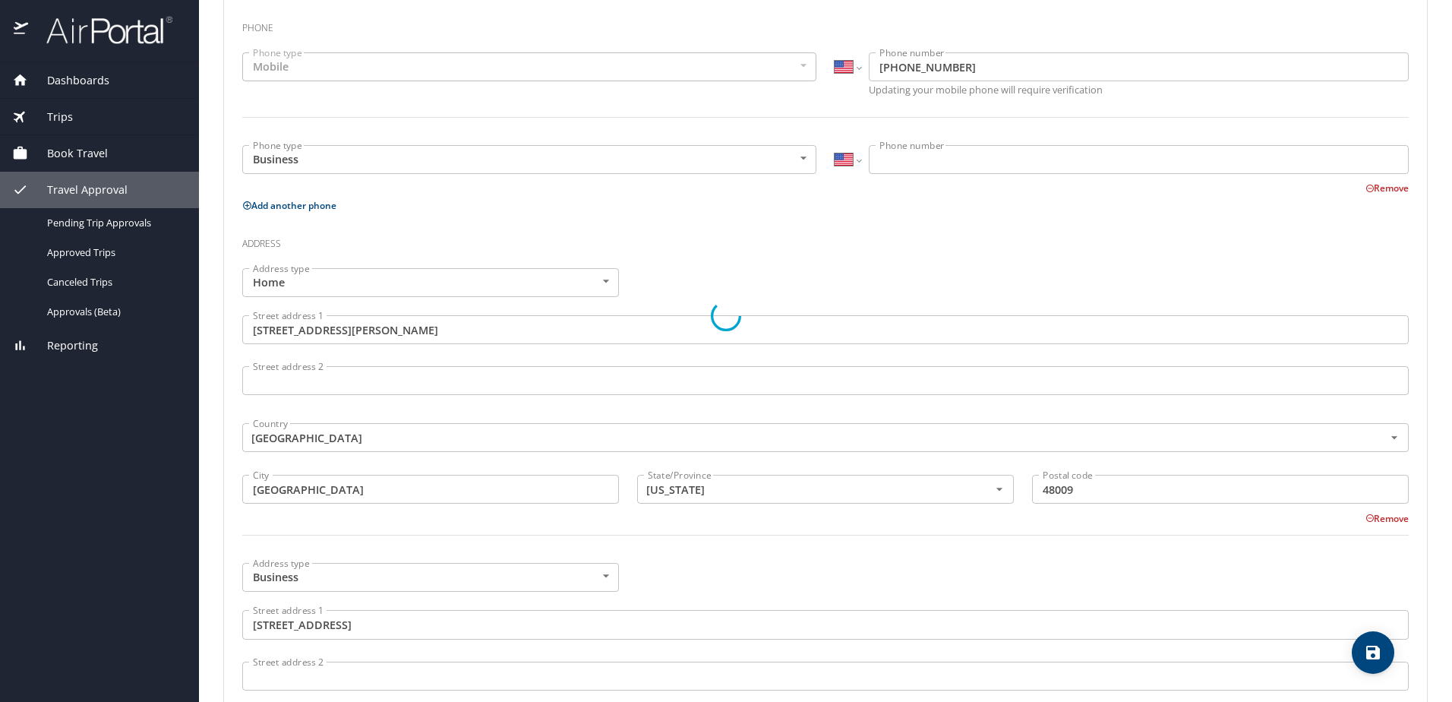
select select "US"
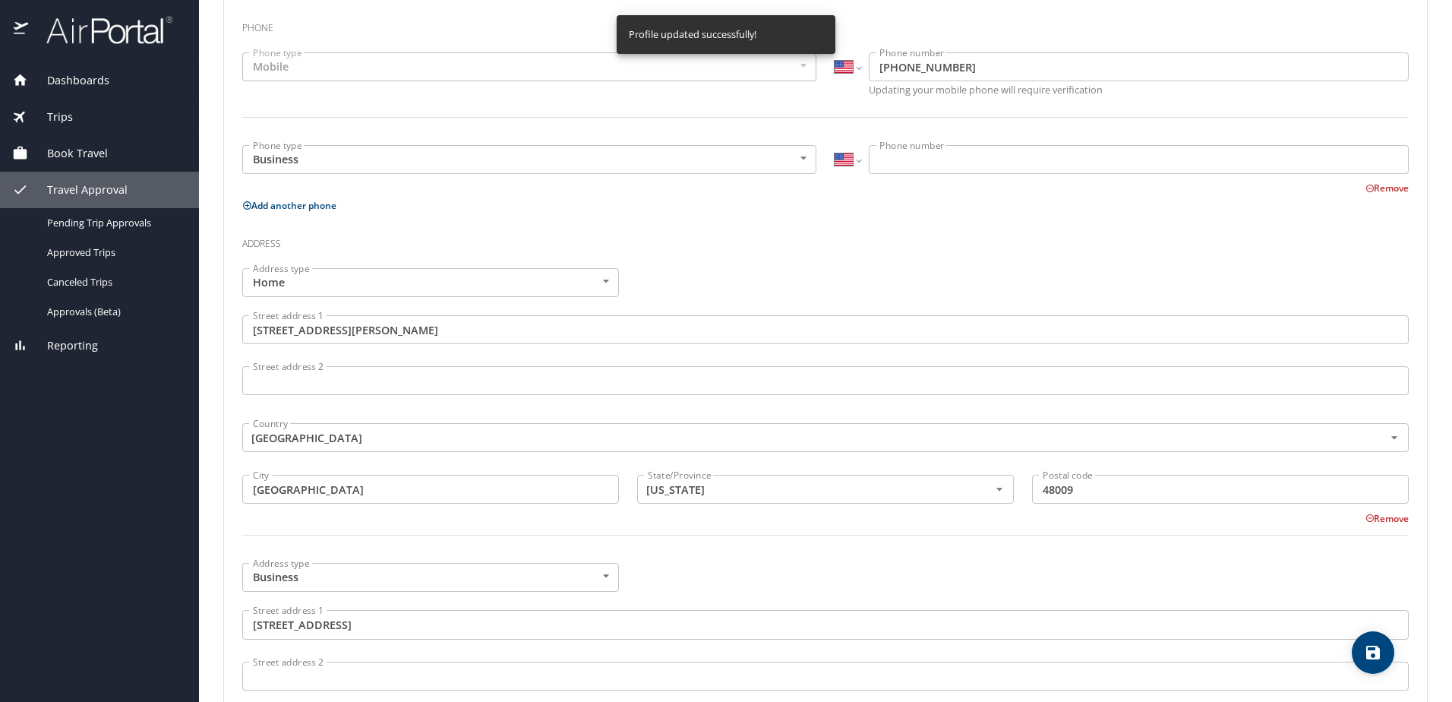
select select "US"
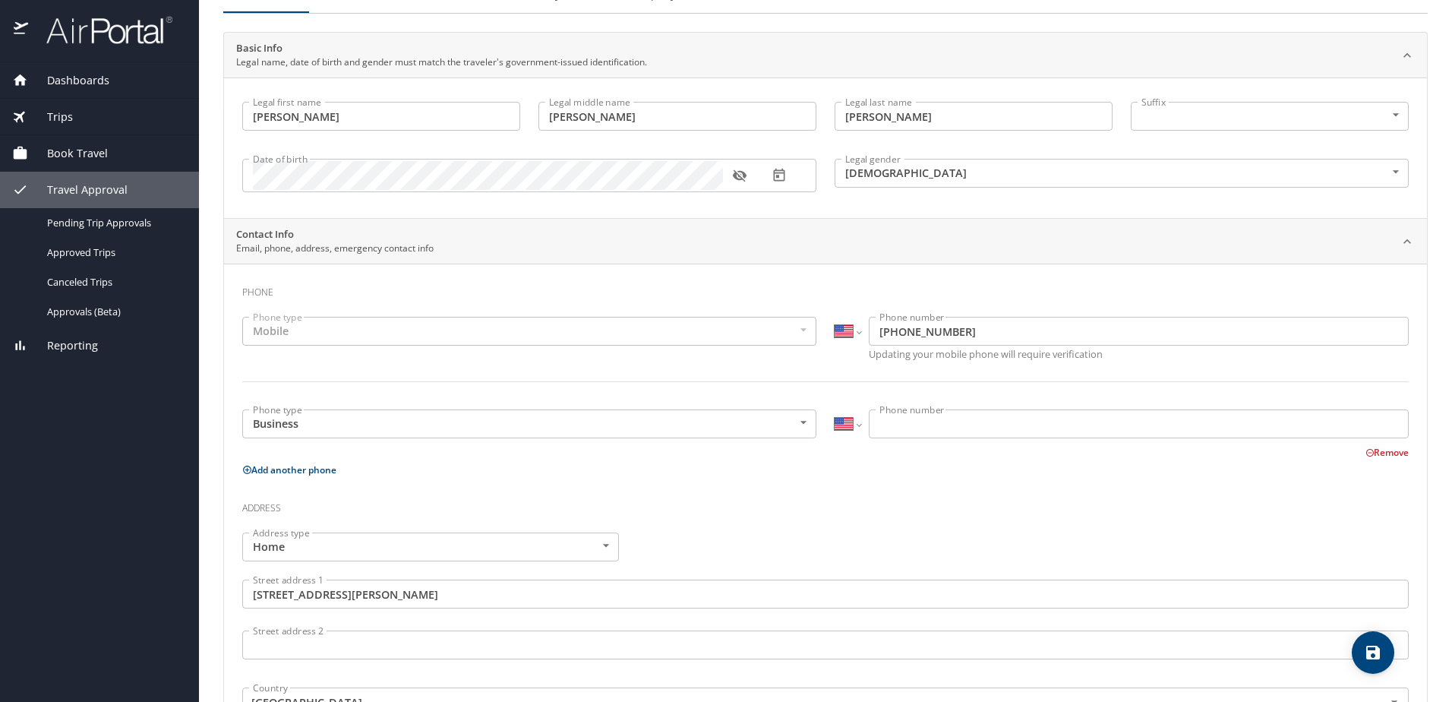
scroll to position [0, 0]
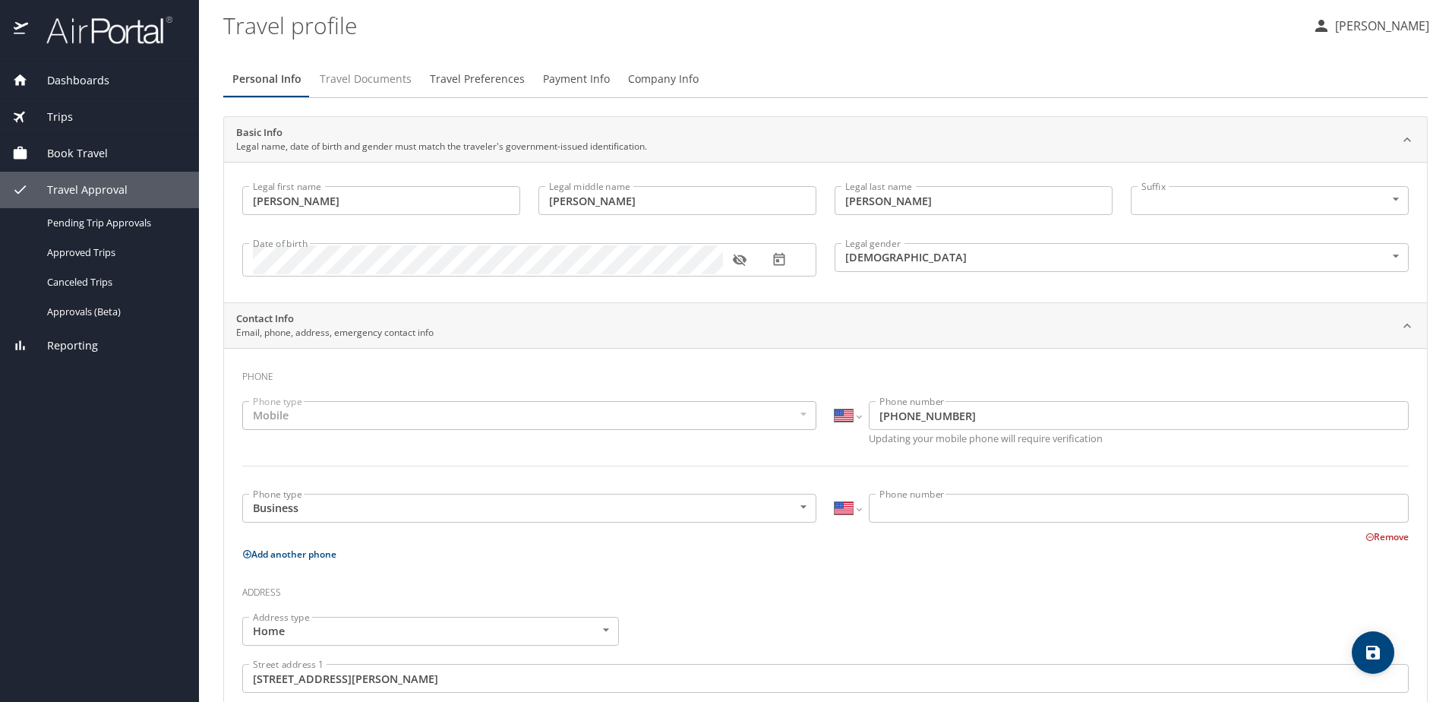
click at [399, 75] on span "Travel Documents" at bounding box center [366, 79] width 92 height 19
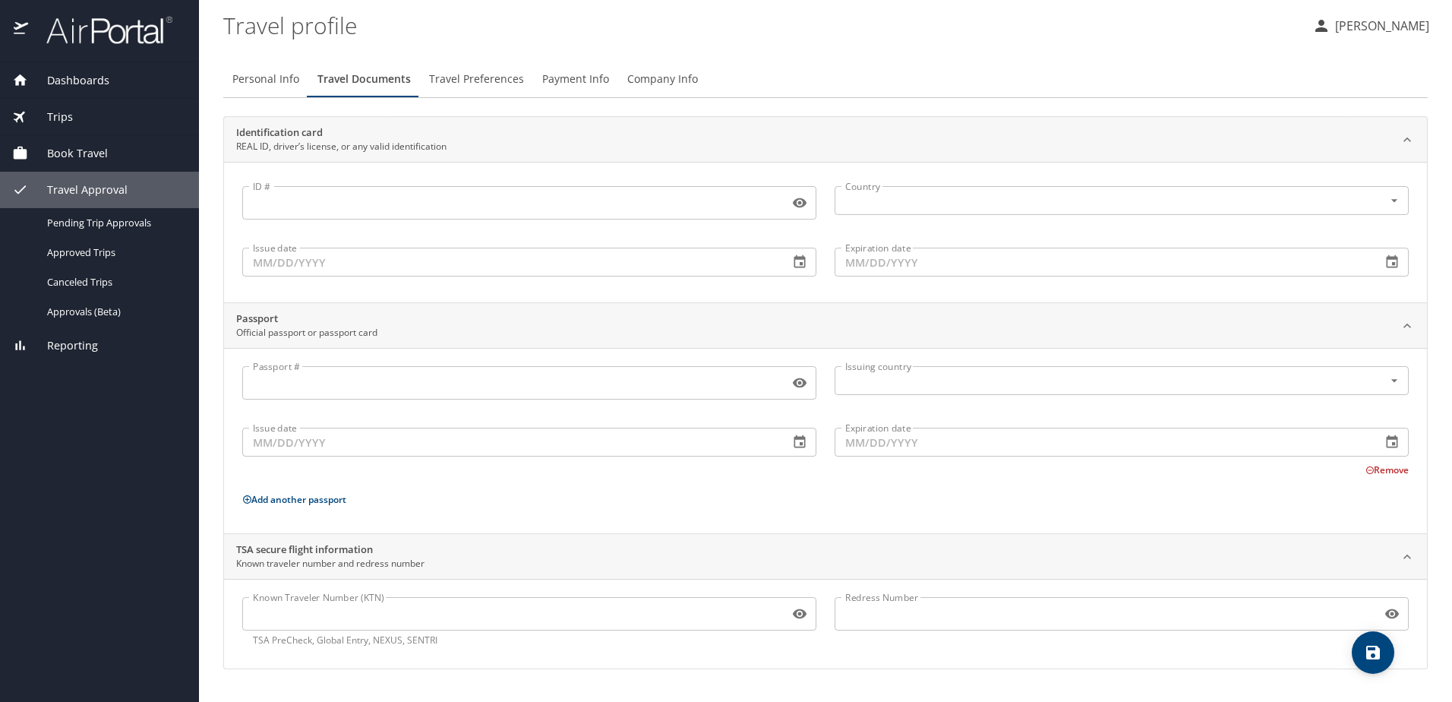
click at [602, 213] on input "ID #" at bounding box center [512, 202] width 541 height 29
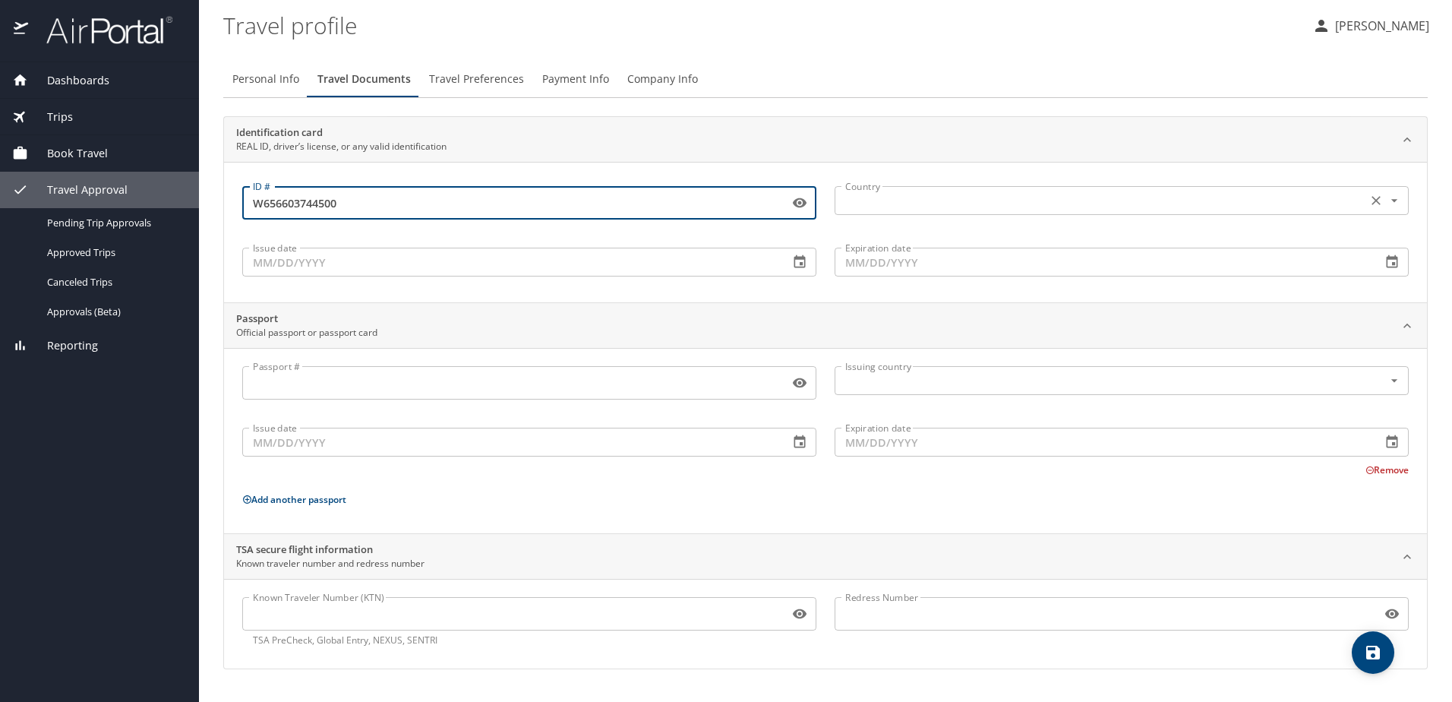
click at [953, 211] on div "Country" at bounding box center [1122, 200] width 574 height 29
type input "W656603744500"
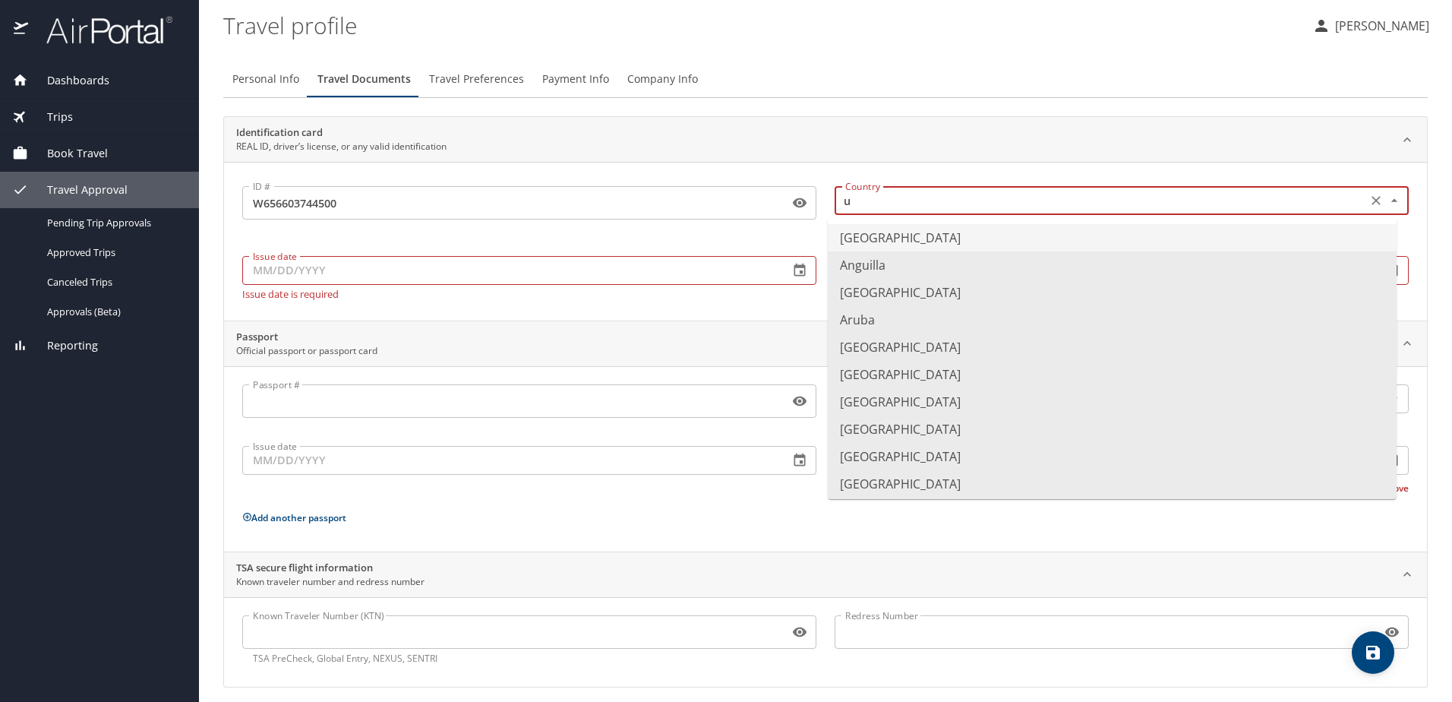
click at [869, 237] on li "United States of America" at bounding box center [1112, 237] width 569 height 27
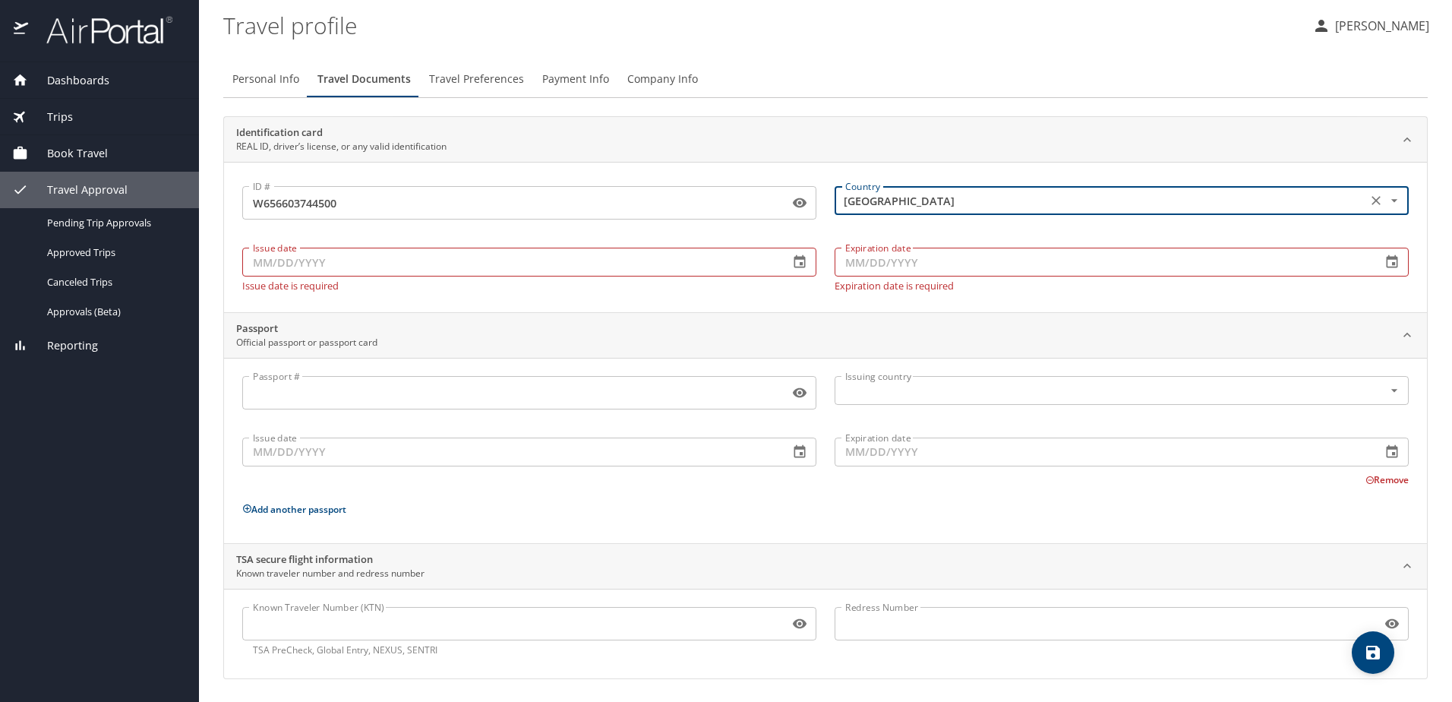
type input "United States of America"
click at [513, 251] on input "Issue date" at bounding box center [509, 262] width 535 height 29
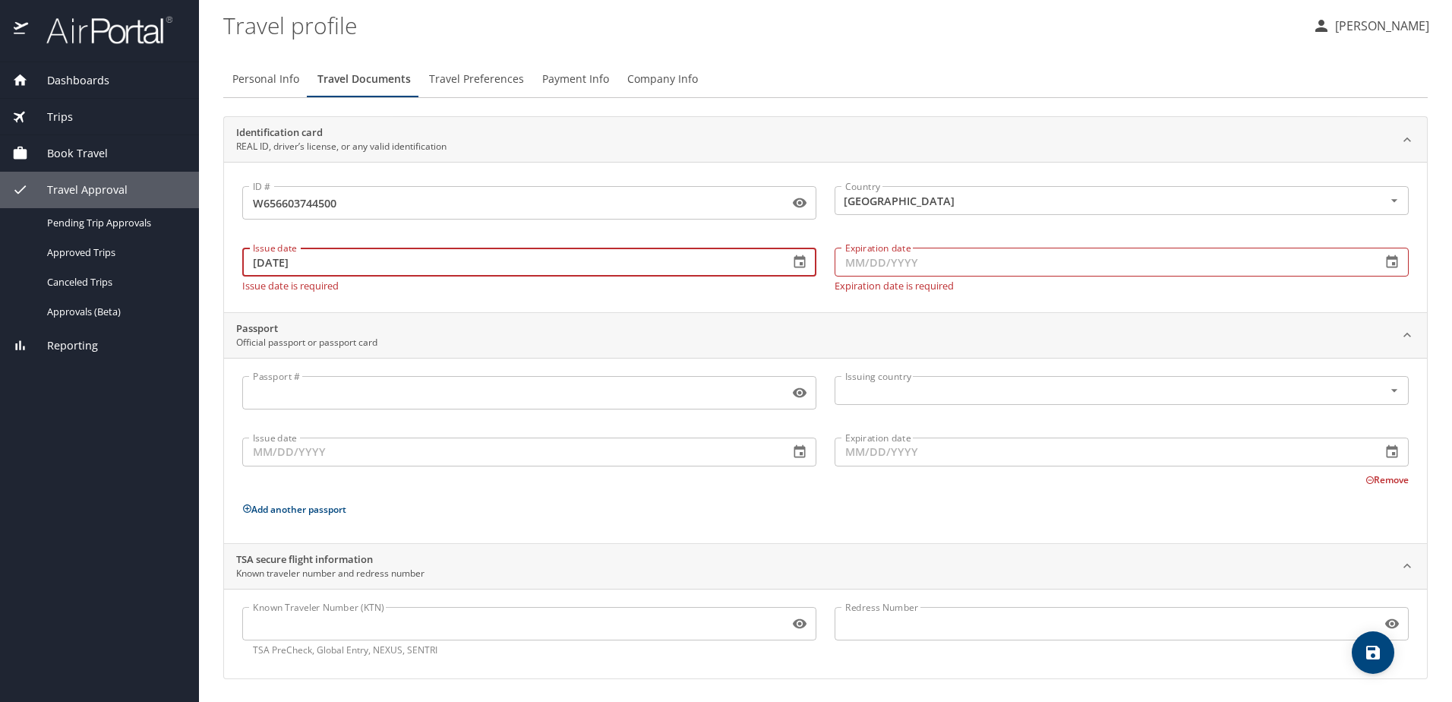
type input "12/05/2022"
click at [1008, 267] on input "Expiration date" at bounding box center [1102, 262] width 535 height 29
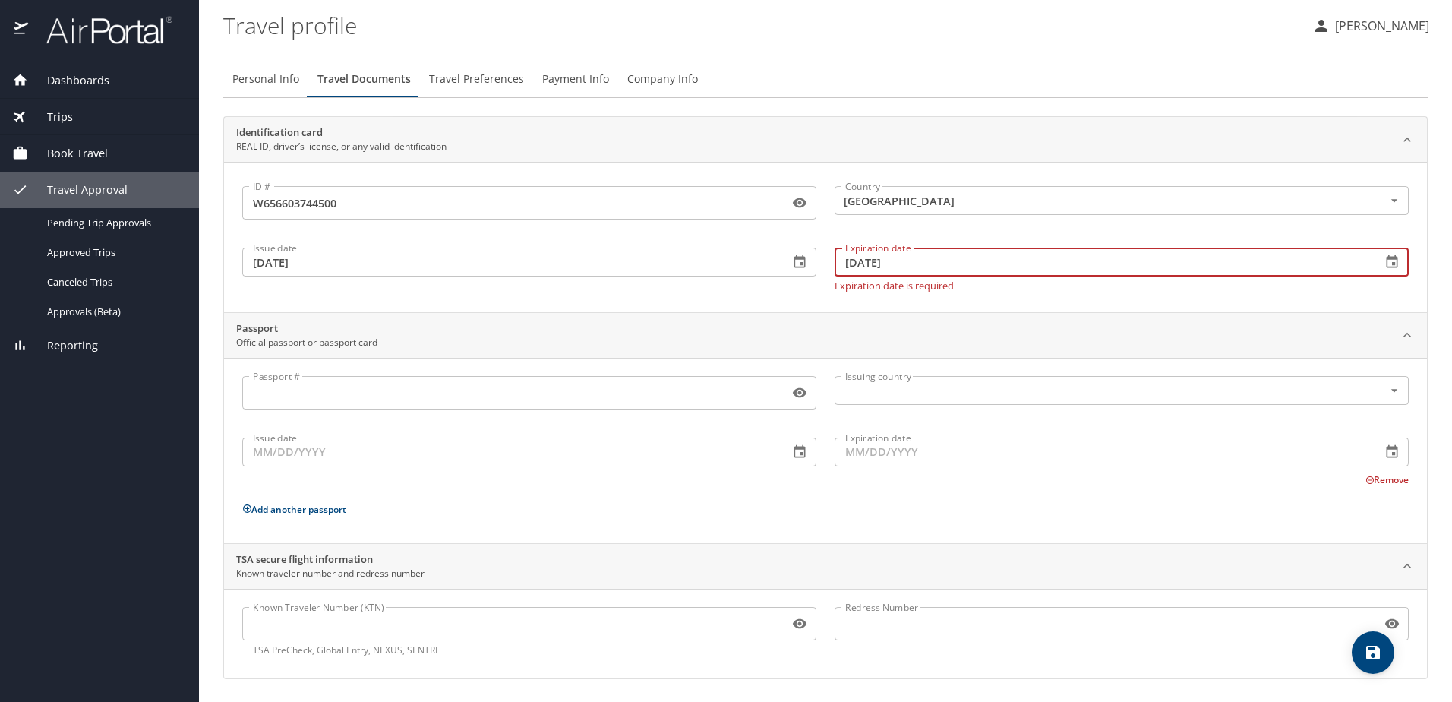
type input "06/26/2026"
click at [636, 264] on input "12/05/2022" at bounding box center [509, 262] width 535 height 29
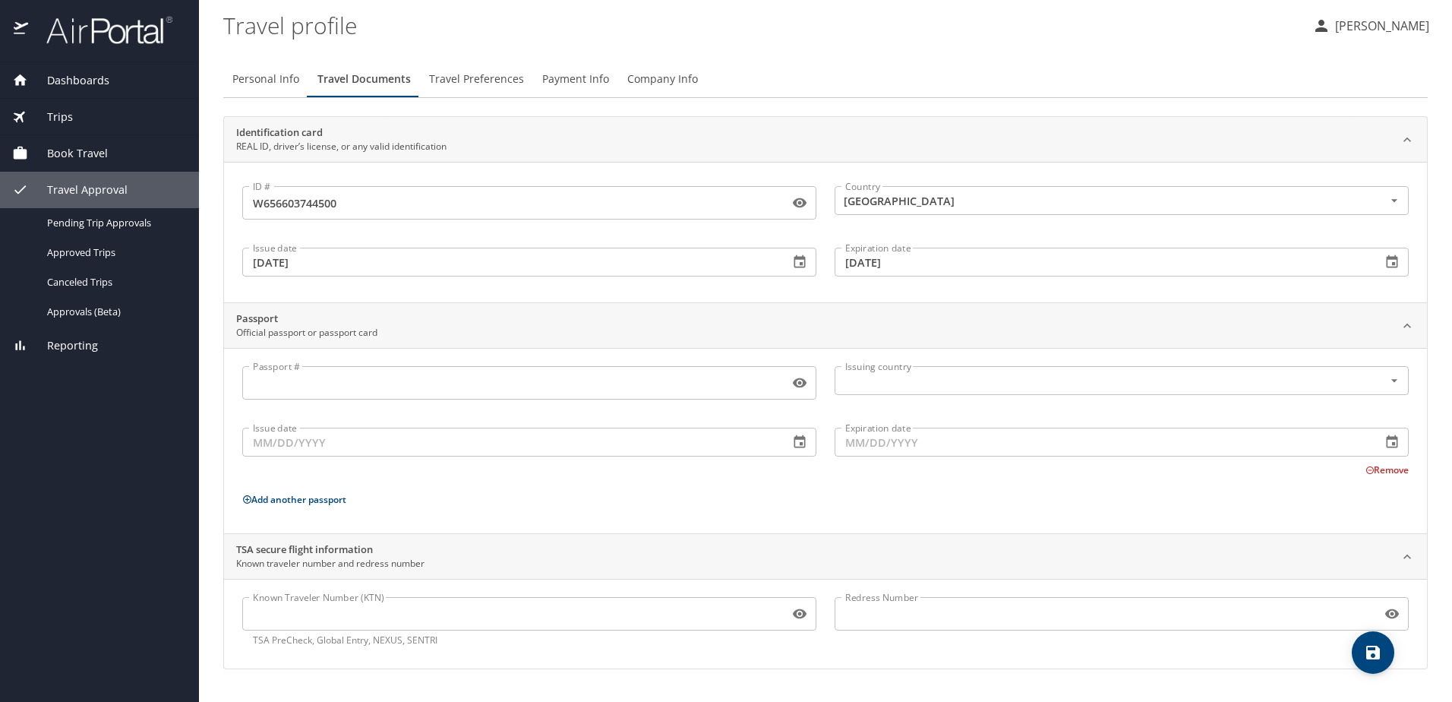
click at [319, 140] on p "REAL ID, driver’s license, or any valid identification" at bounding box center [341, 147] width 210 height 14
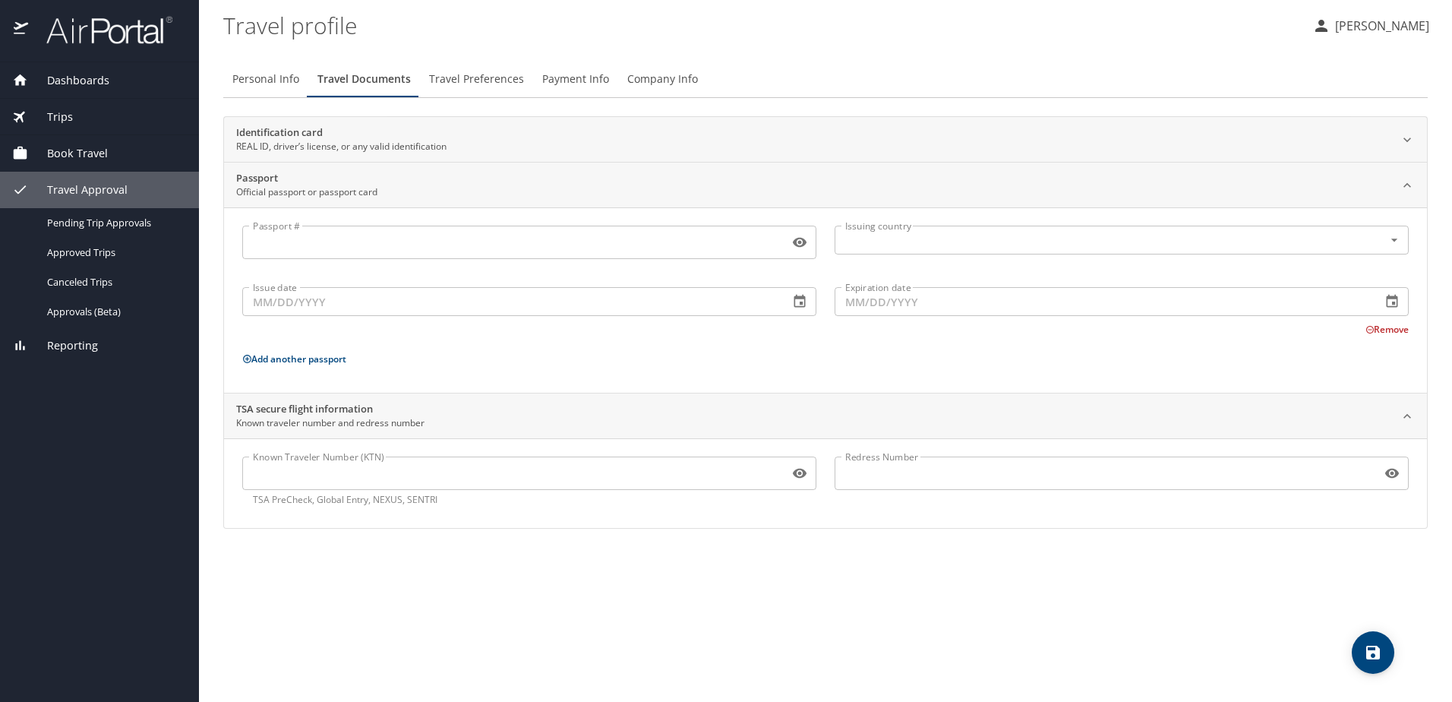
click at [306, 141] on p "REAL ID, driver’s license, or any valid identification" at bounding box center [341, 147] width 210 height 14
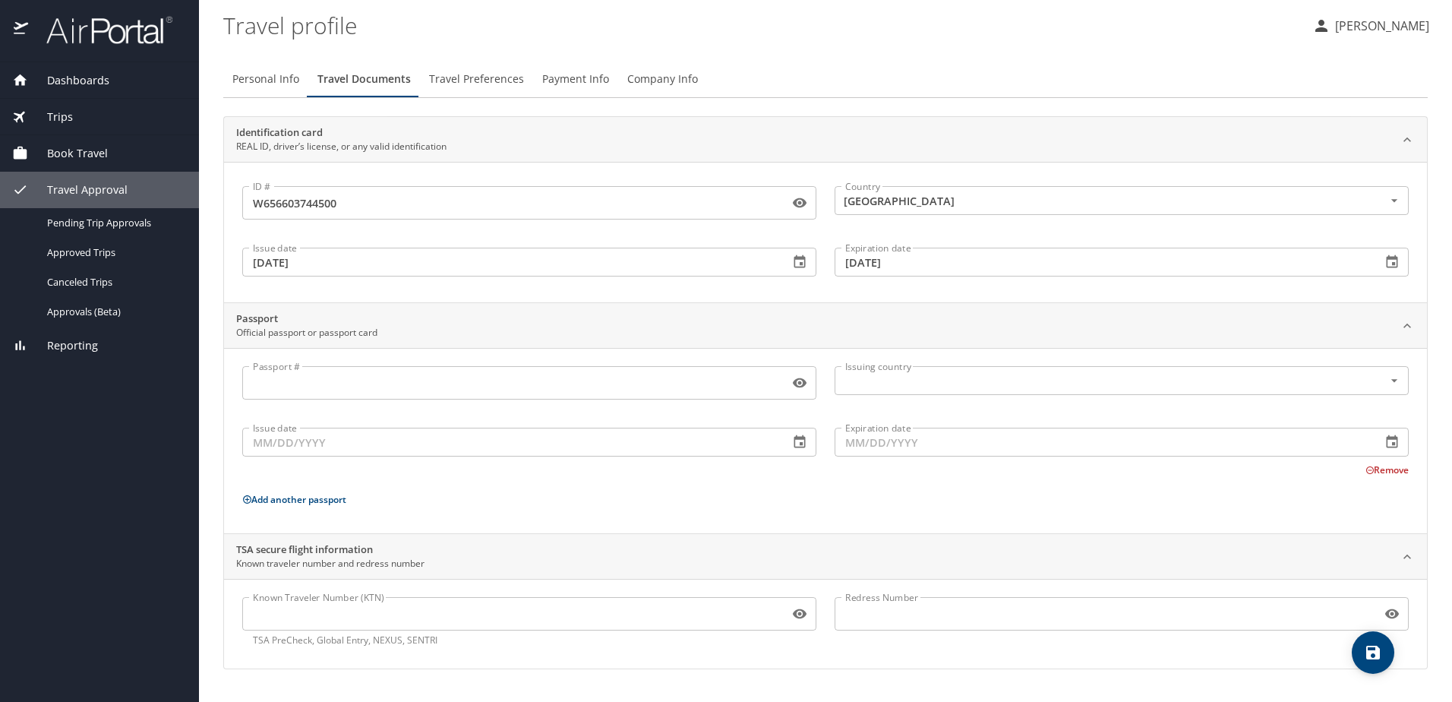
click at [614, 613] on input "Known Traveler Number (KTN)" at bounding box center [512, 613] width 541 height 29
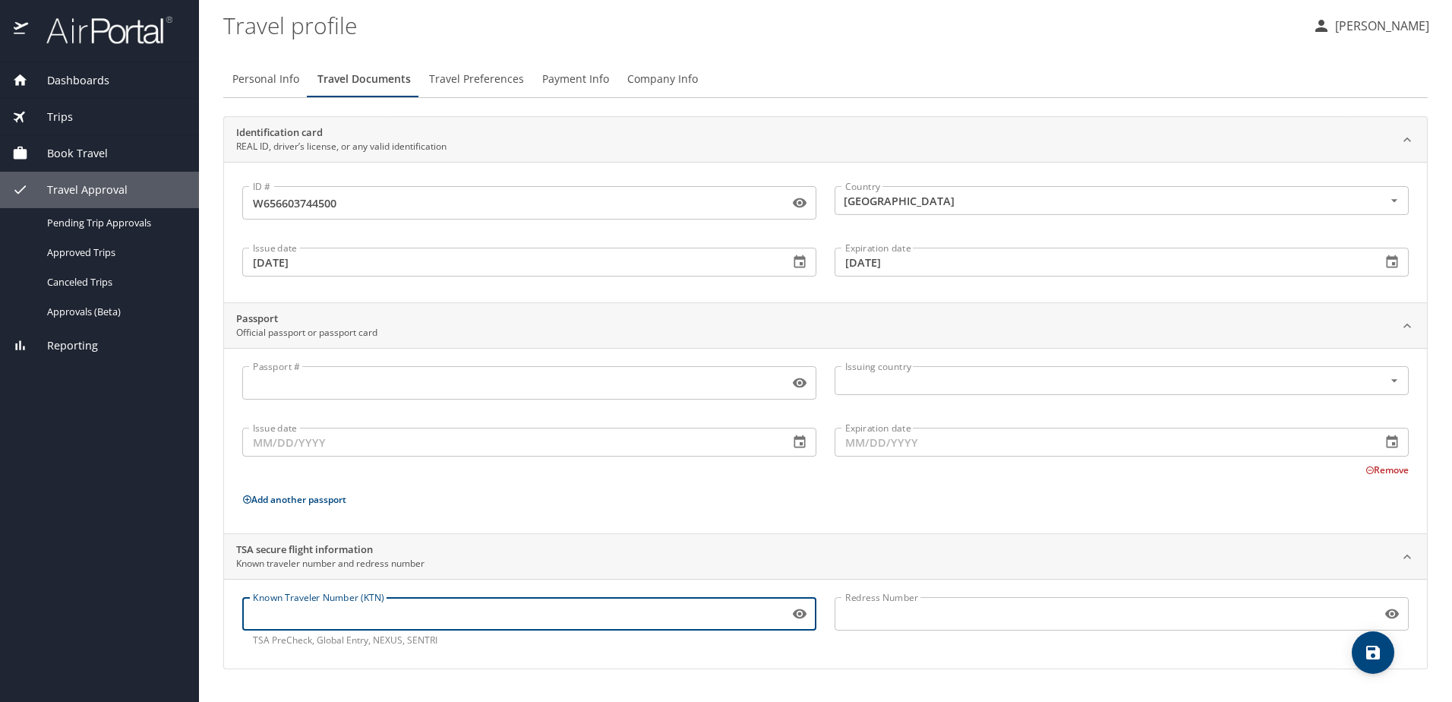
click at [463, 78] on span "Travel Preferences" at bounding box center [476, 79] width 95 height 19
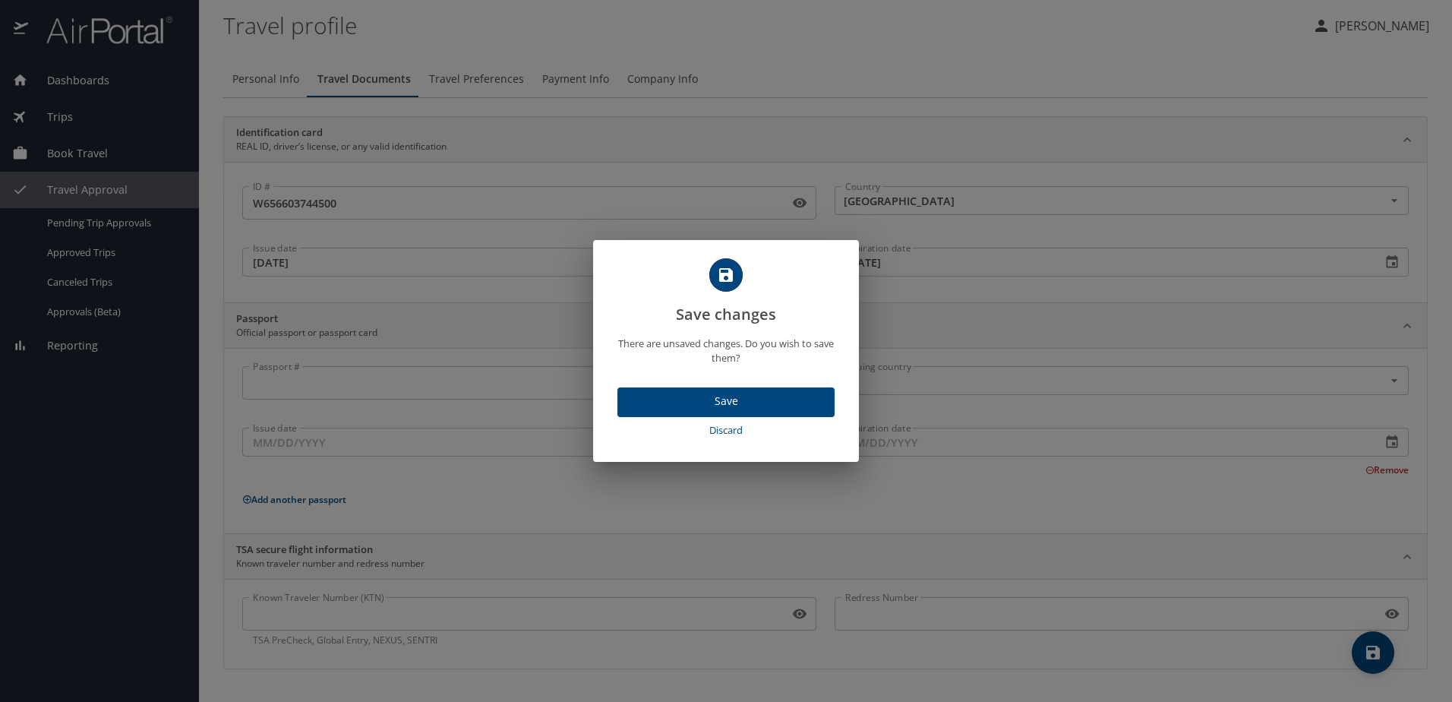
click at [727, 424] on span "Discard" at bounding box center [725, 429] width 205 height 17
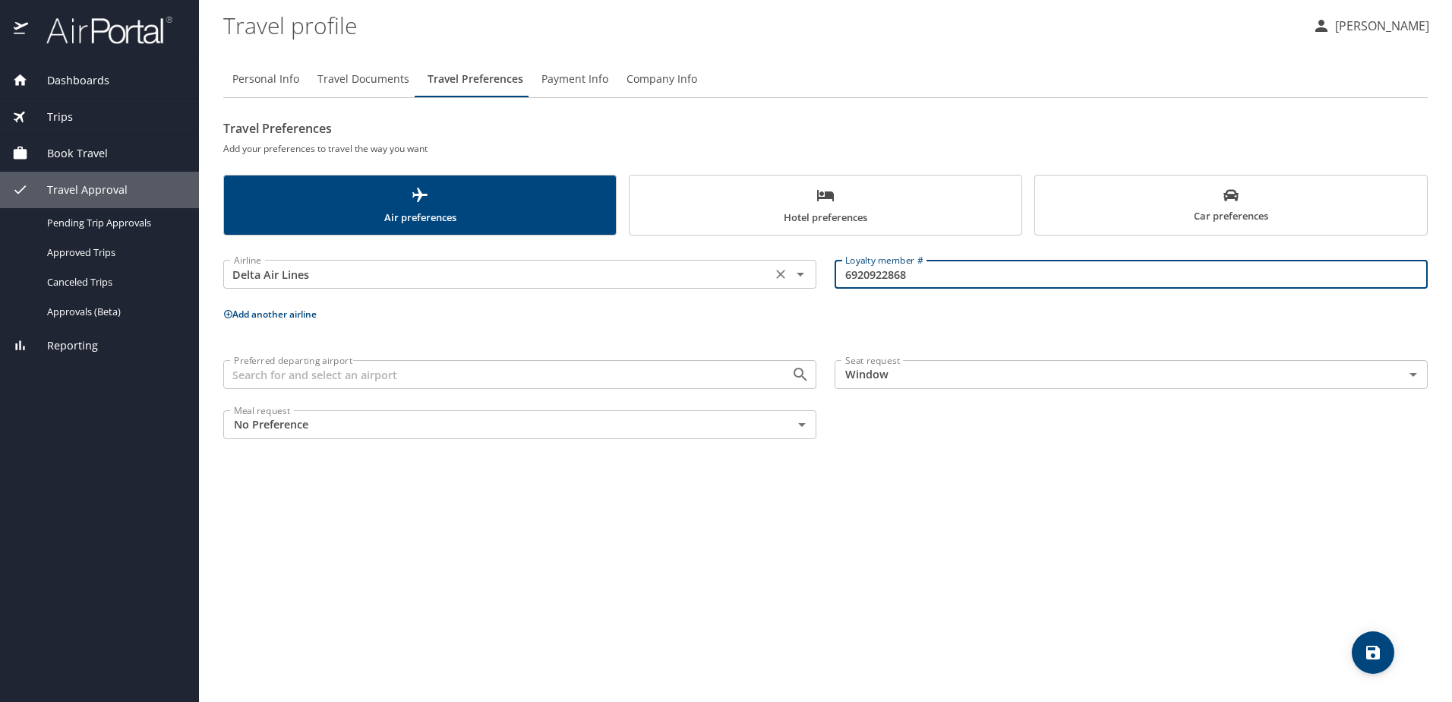
drag, startPoint x: 936, startPoint y: 283, endPoint x: 763, endPoint y: 272, distance: 173.5
click at [763, 272] on div "Airline Delta Air Lines Airline Loyalty member # 6920922868 Loyalty member #" at bounding box center [825, 275] width 1223 height 60
click at [379, 80] on span "Travel Documents" at bounding box center [363, 79] width 92 height 19
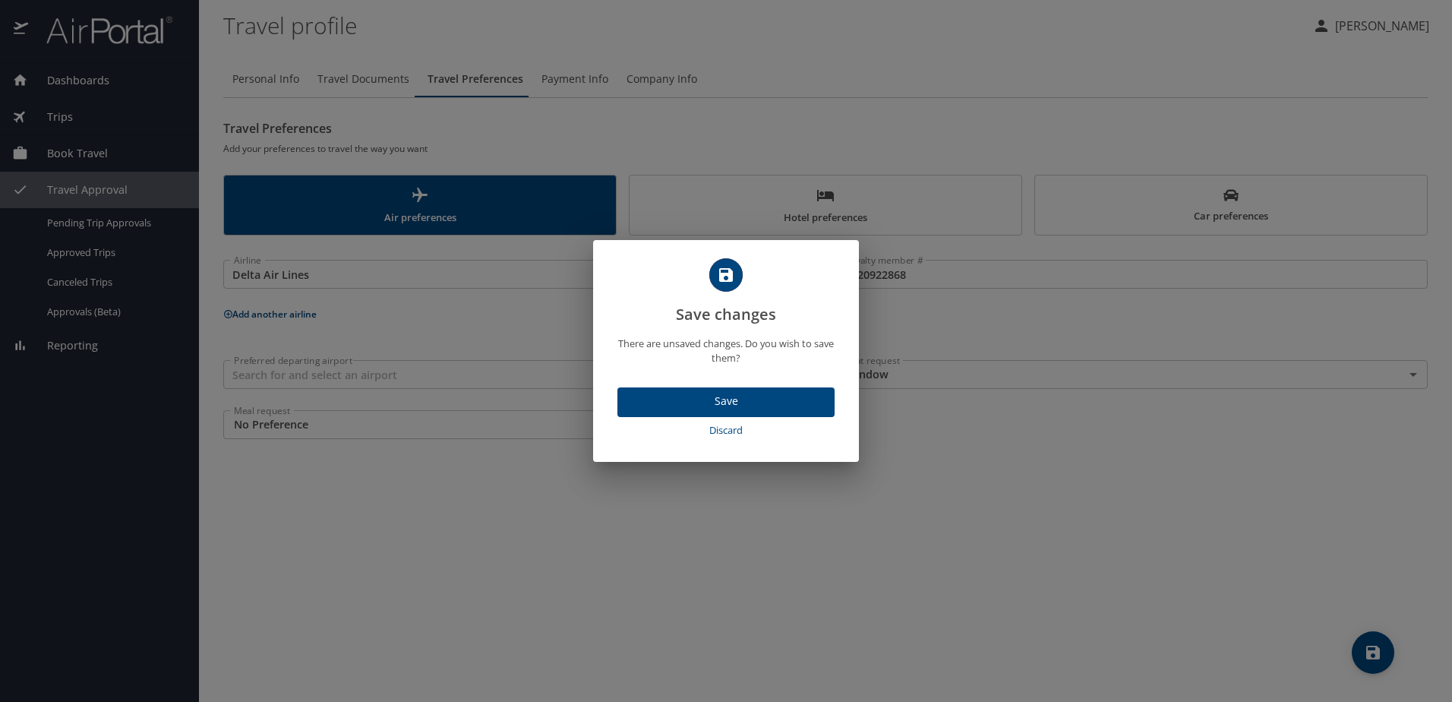
click at [751, 399] on span "Save" at bounding box center [726, 401] width 193 height 19
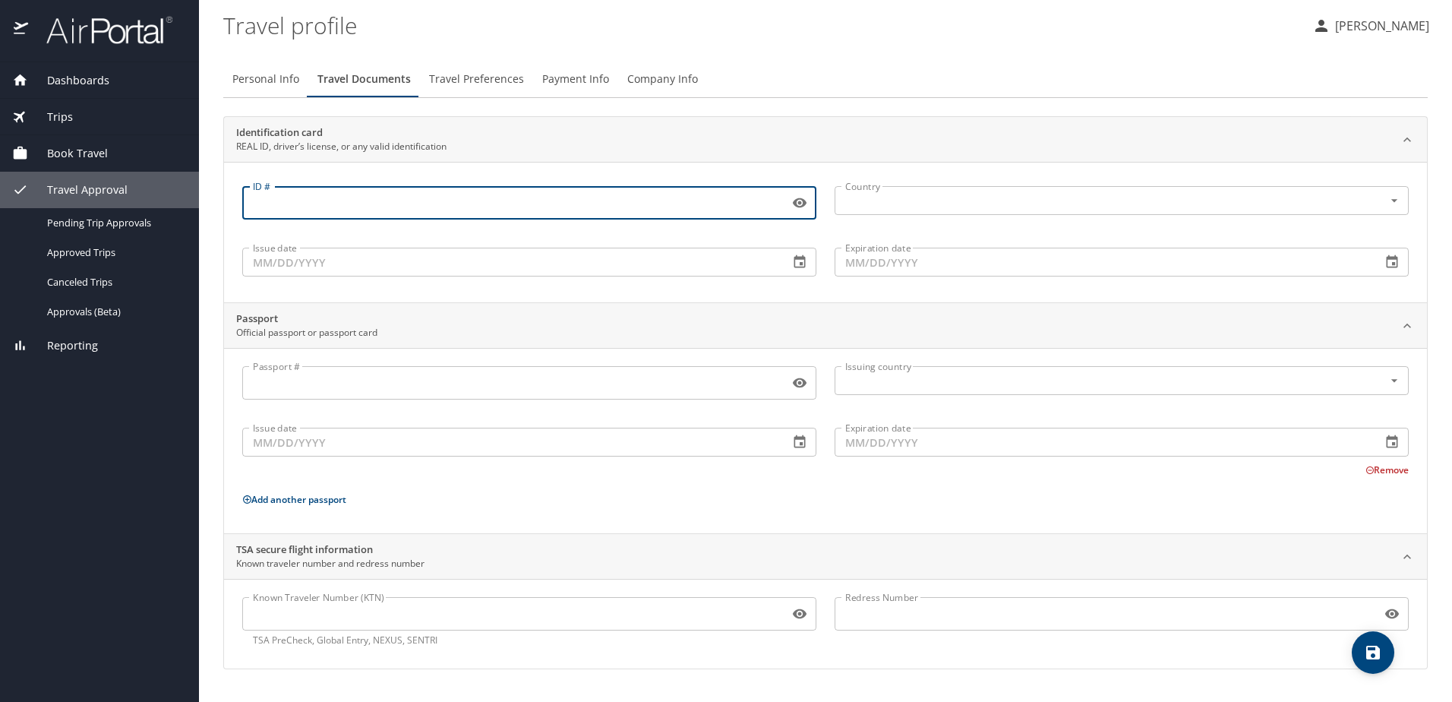
click at [672, 191] on input "ID #" at bounding box center [512, 202] width 541 height 29
type input "W656603744500"
click at [953, 197] on input "text" at bounding box center [1099, 201] width 520 height 20
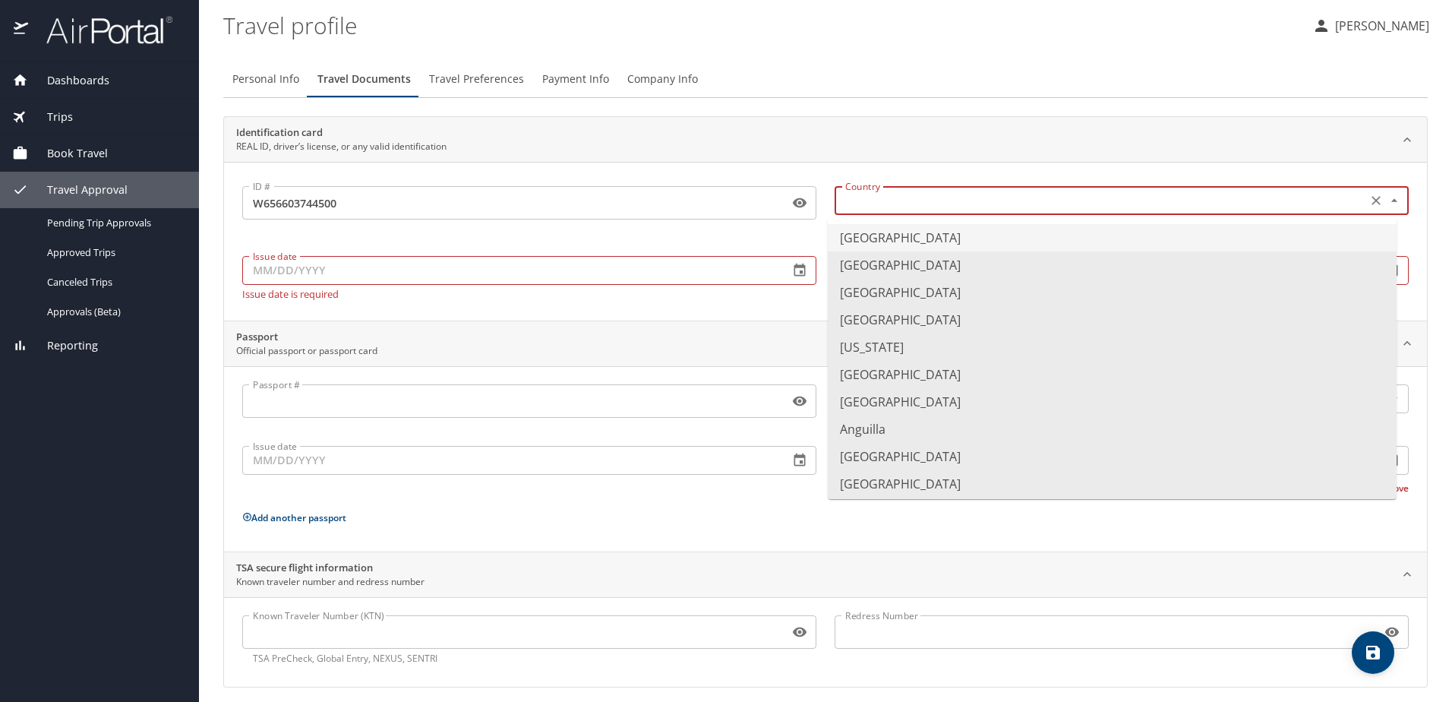
click at [948, 233] on li "United States of America" at bounding box center [1112, 237] width 569 height 27
type input "United States of America"
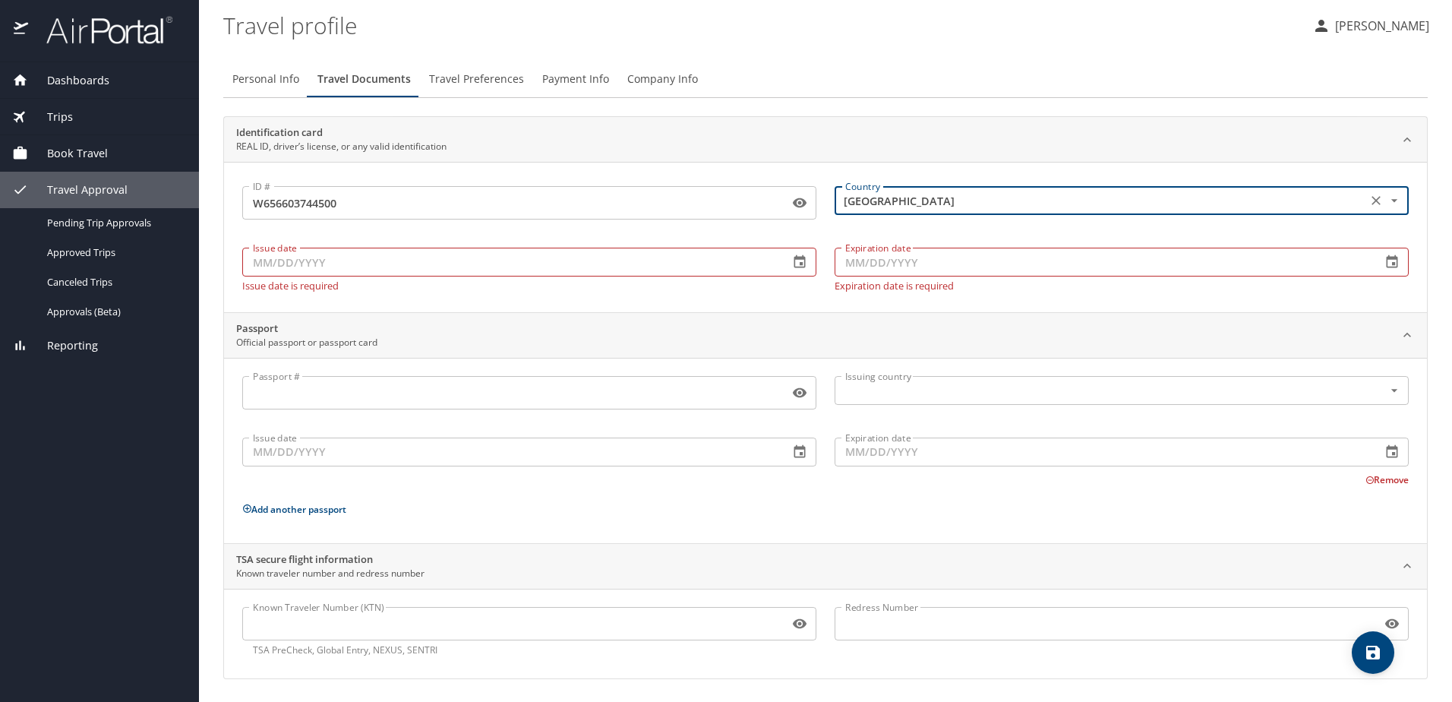
click at [566, 257] on input "Issue date" at bounding box center [509, 262] width 535 height 29
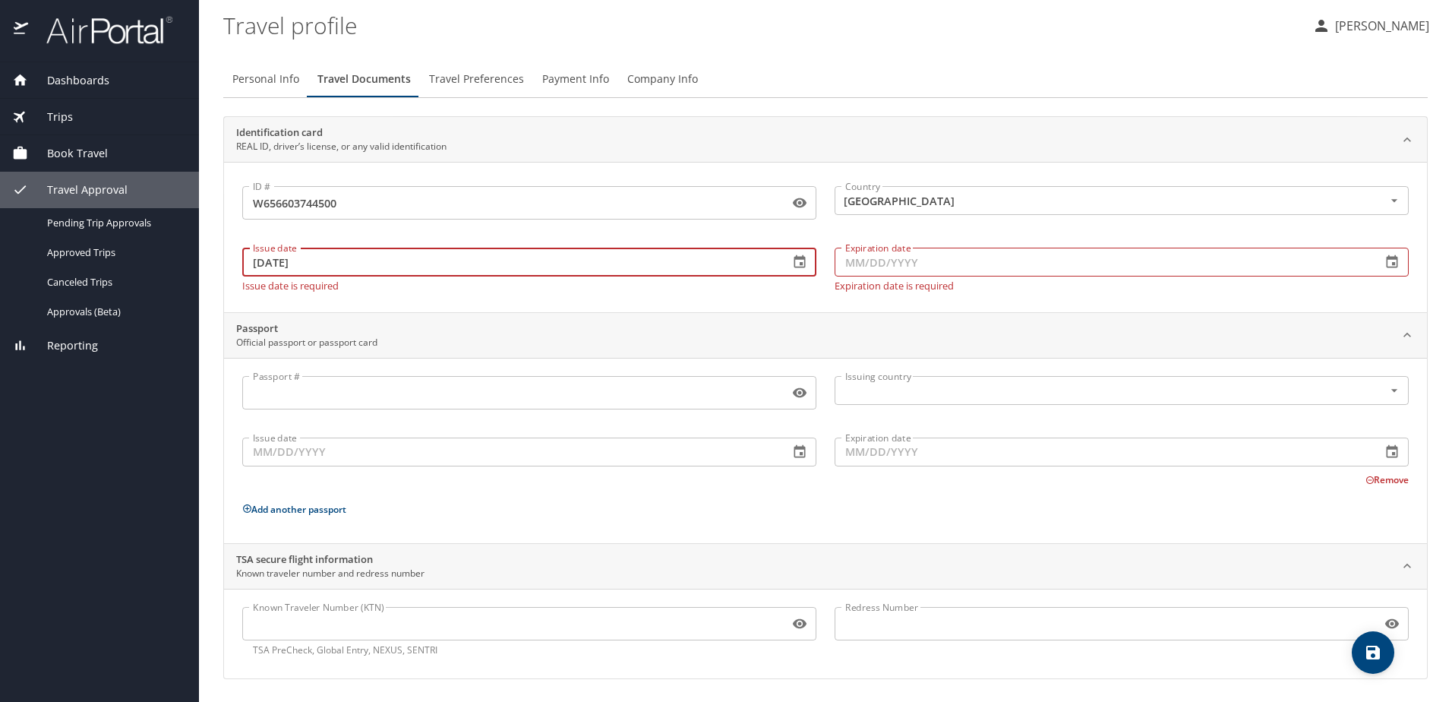
type input "12/05/2022"
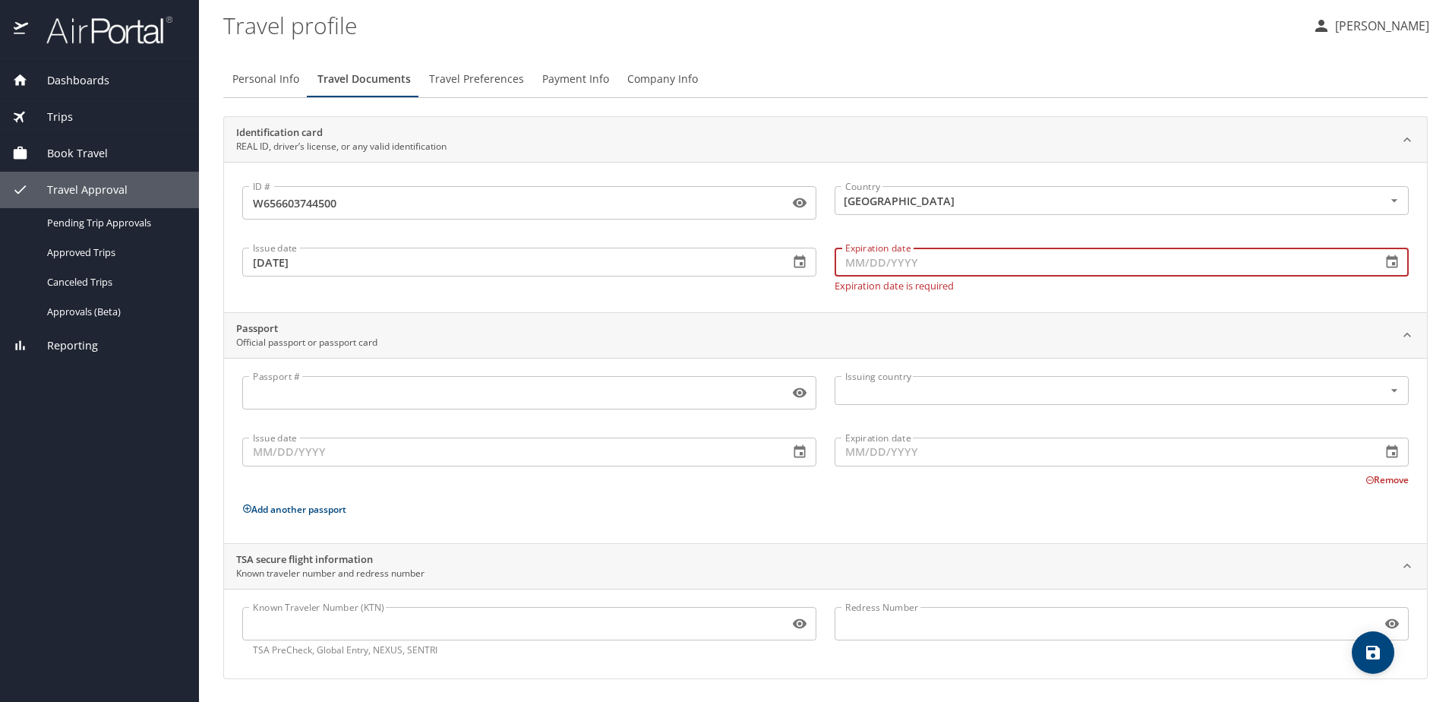
click at [890, 257] on input "Expiration date" at bounding box center [1102, 262] width 535 height 29
type input "06/26/2026"
click at [1379, 655] on icon "save" at bounding box center [1373, 652] width 14 height 14
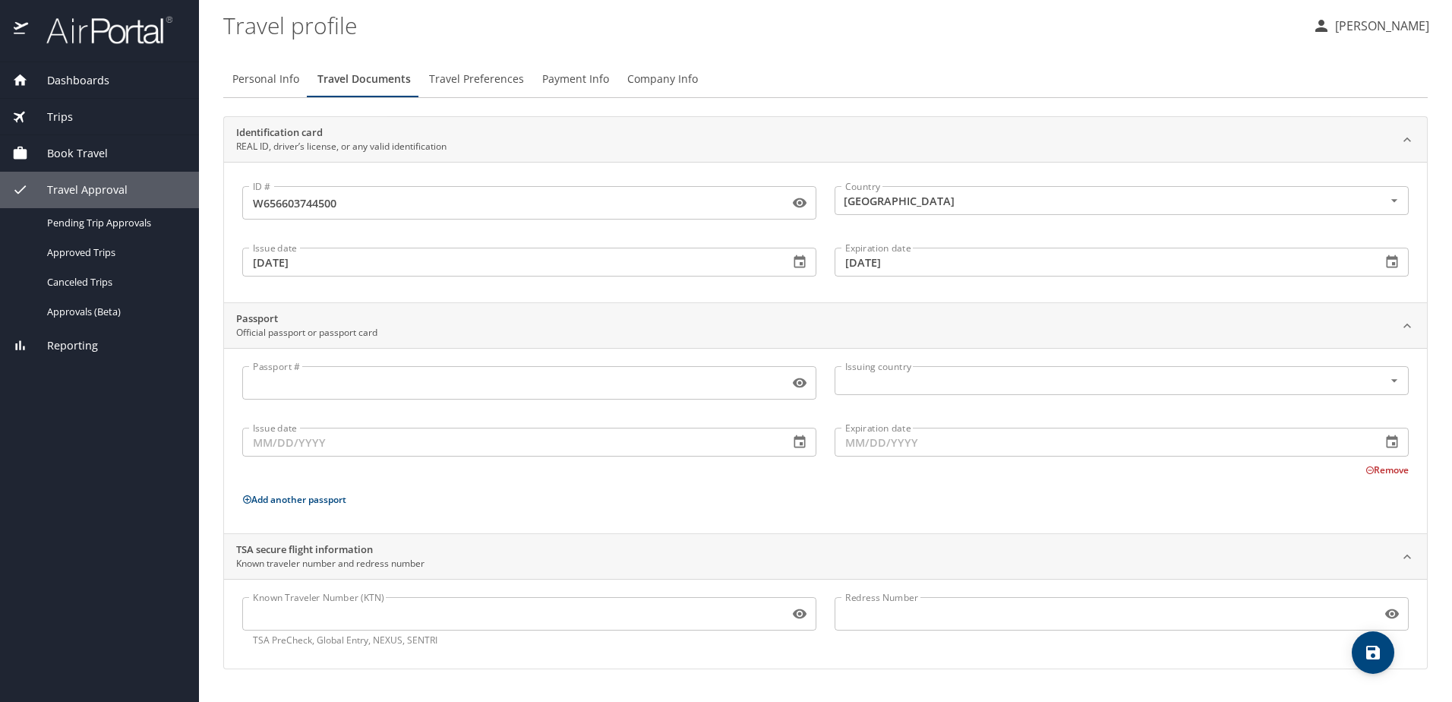
click at [420, 606] on input "Known Traveler Number (KTN)" at bounding box center [512, 613] width 541 height 29
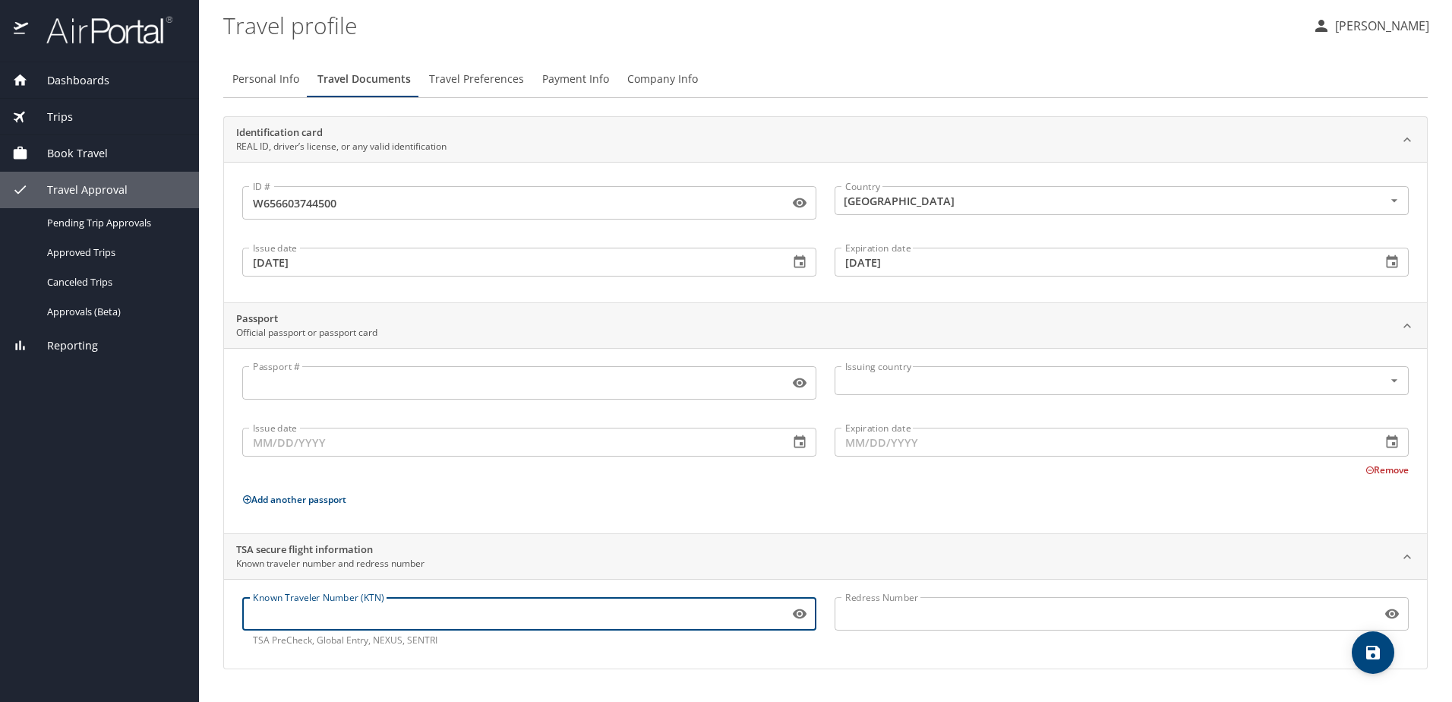
click at [380, 621] on input "Known Traveler Number (KTN)" at bounding box center [512, 613] width 541 height 29
paste input "TT11ZFFZB"
type input "TT11ZFFZB"
click at [1379, 659] on icon "save" at bounding box center [1373, 652] width 18 height 18
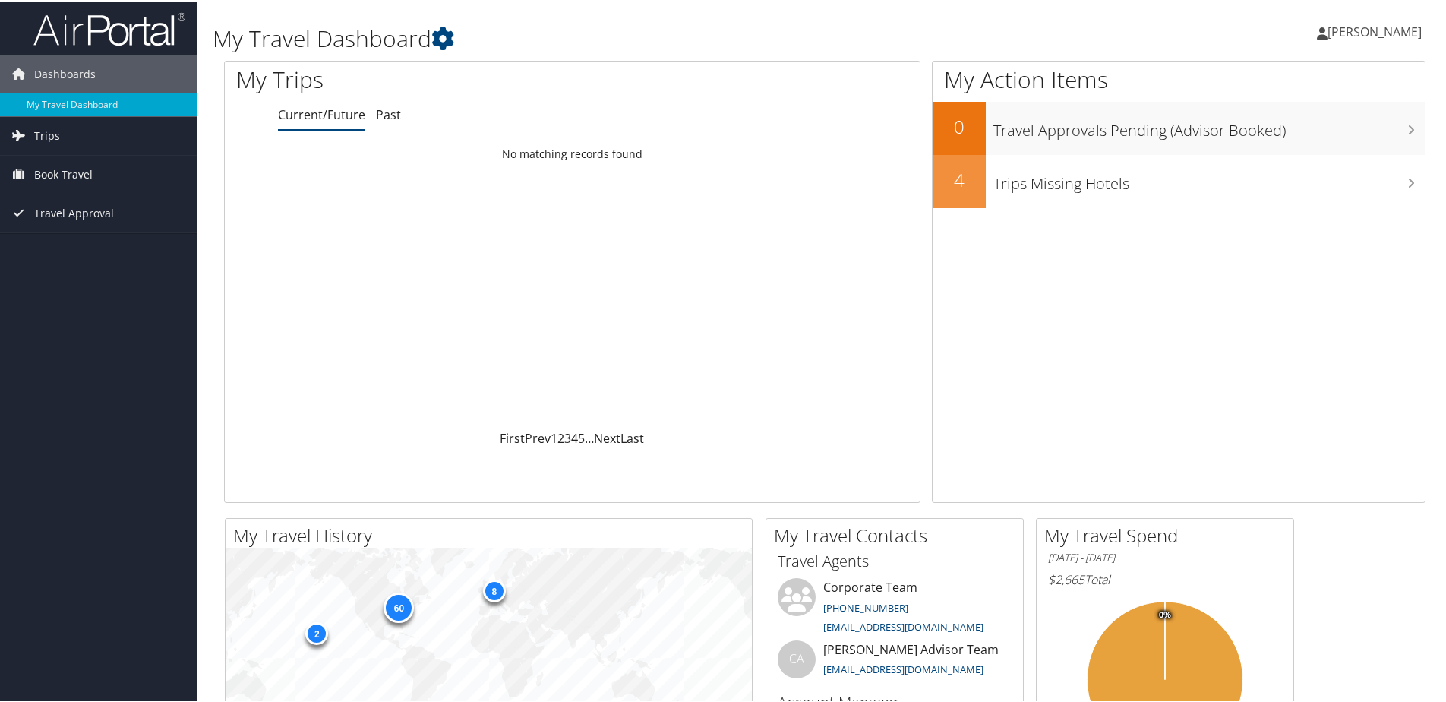
click at [1339, 38] on span "[PERSON_NAME]" at bounding box center [1374, 30] width 94 height 17
click at [1311, 139] on link "View Travel Profile" at bounding box center [1333, 135] width 169 height 26
